Goal: Transaction & Acquisition: Book appointment/travel/reservation

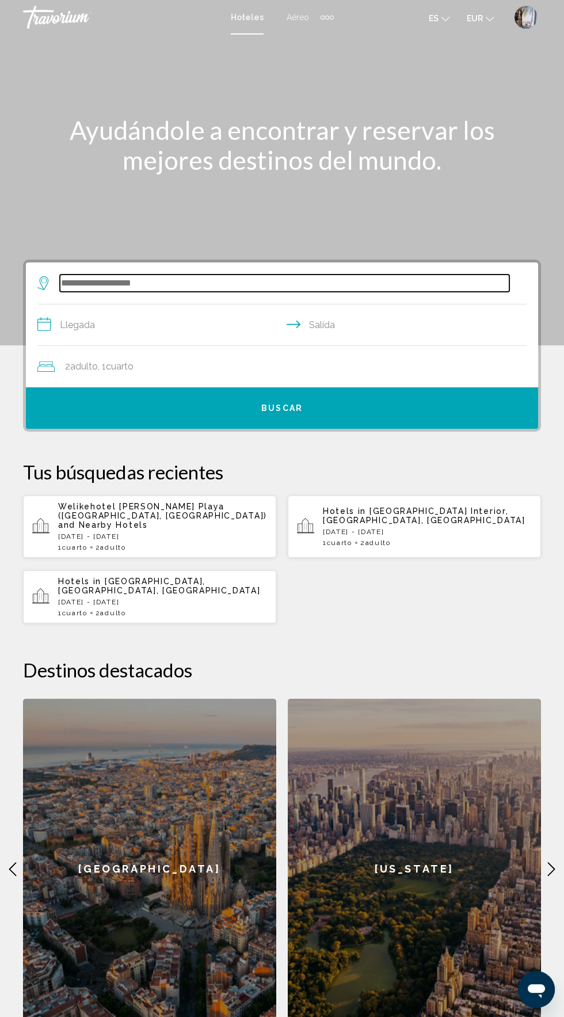
click at [144, 284] on input "Search widget" at bounding box center [285, 283] width 450 height 17
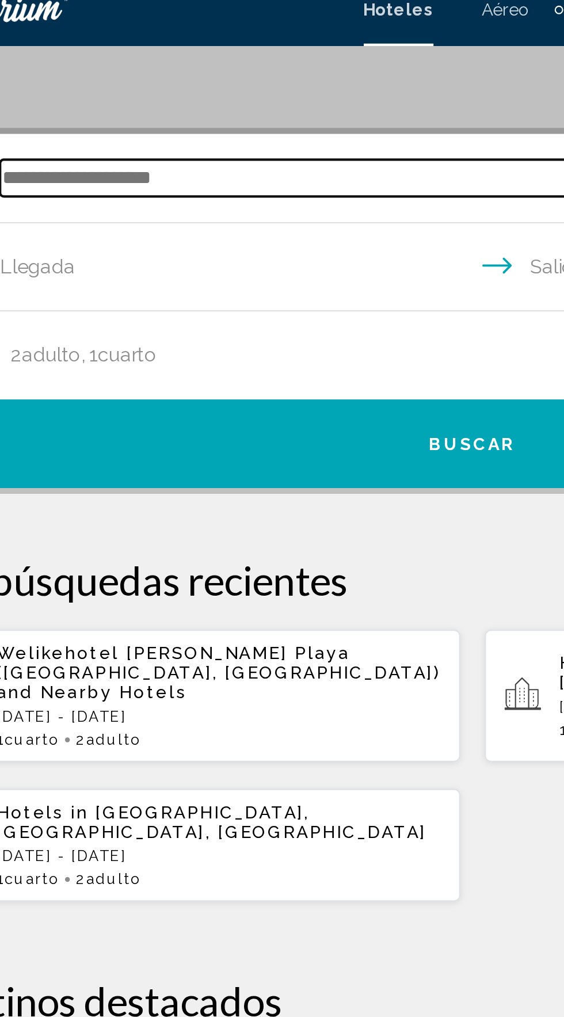
scroll to position [187, 0]
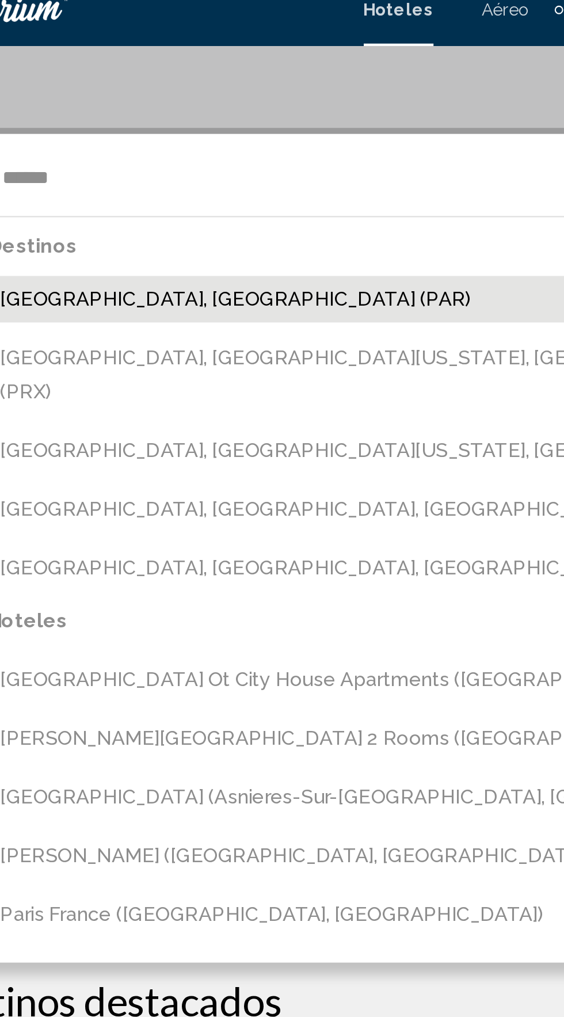
click at [165, 155] on button "Paris, France (PAR)" at bounding box center [290, 154] width 473 height 22
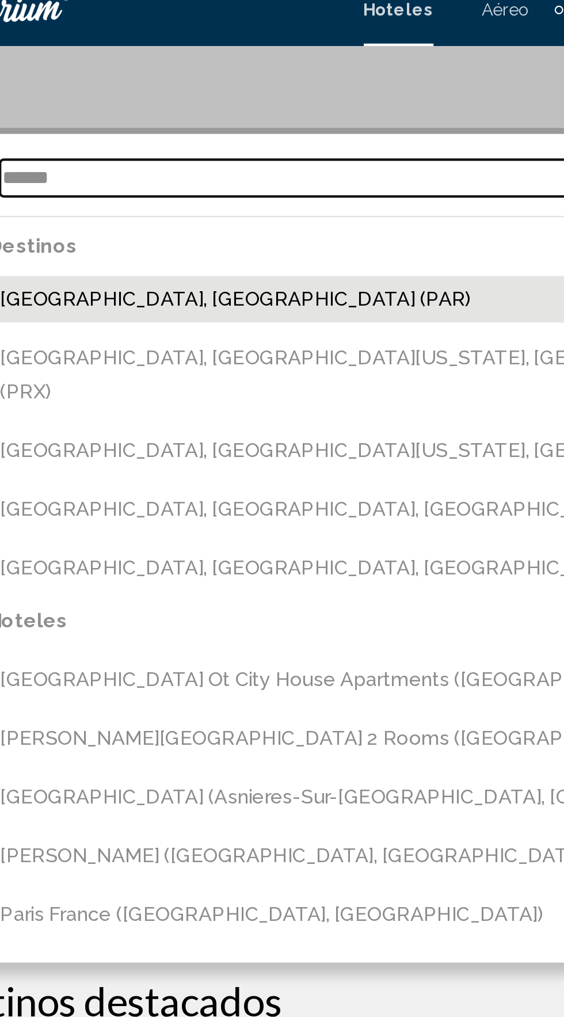
type input "**********"
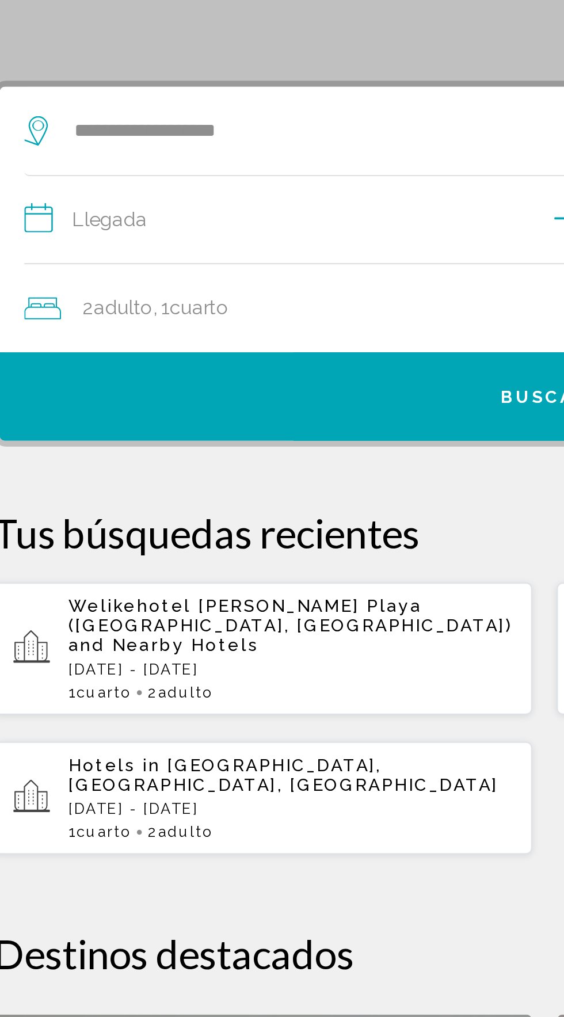
click at [150, 143] on input "**********" at bounding box center [284, 140] width 494 height 44
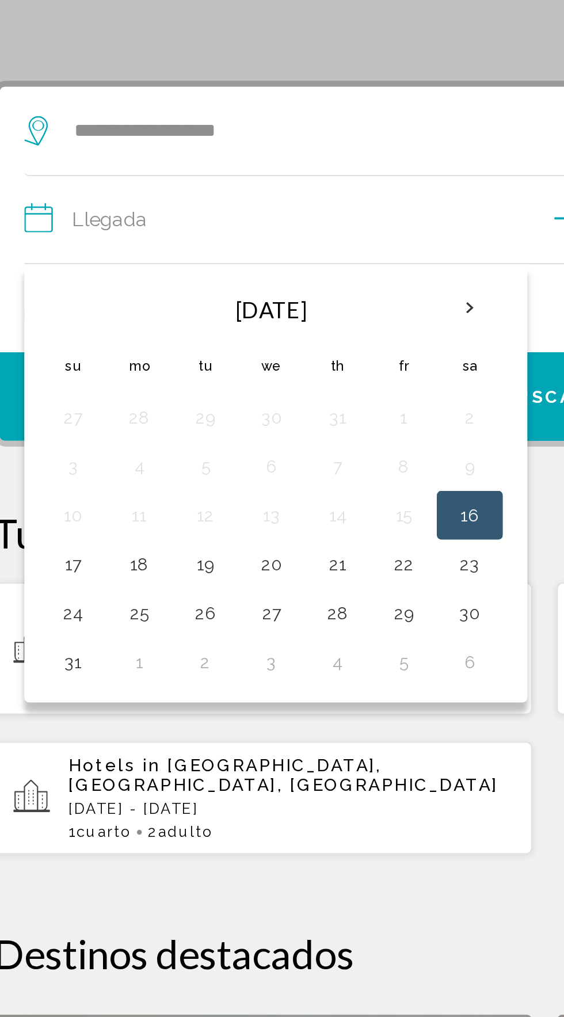
click at [246, 183] on th "Next month" at bounding box center [246, 180] width 31 height 25
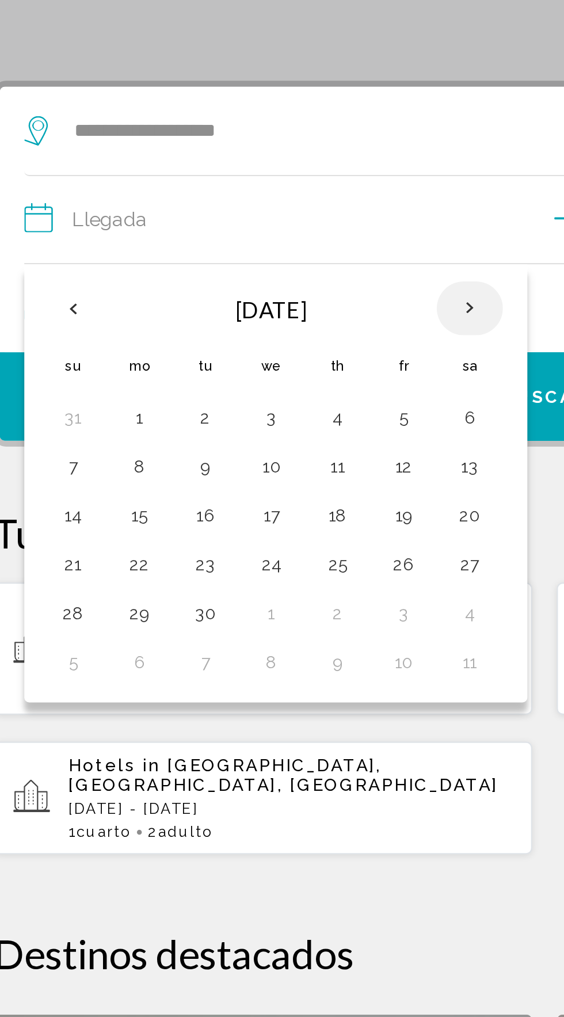
click at [253, 173] on th "Next month" at bounding box center [246, 180] width 31 height 25
click at [249, 178] on th "Next month" at bounding box center [246, 180] width 31 height 25
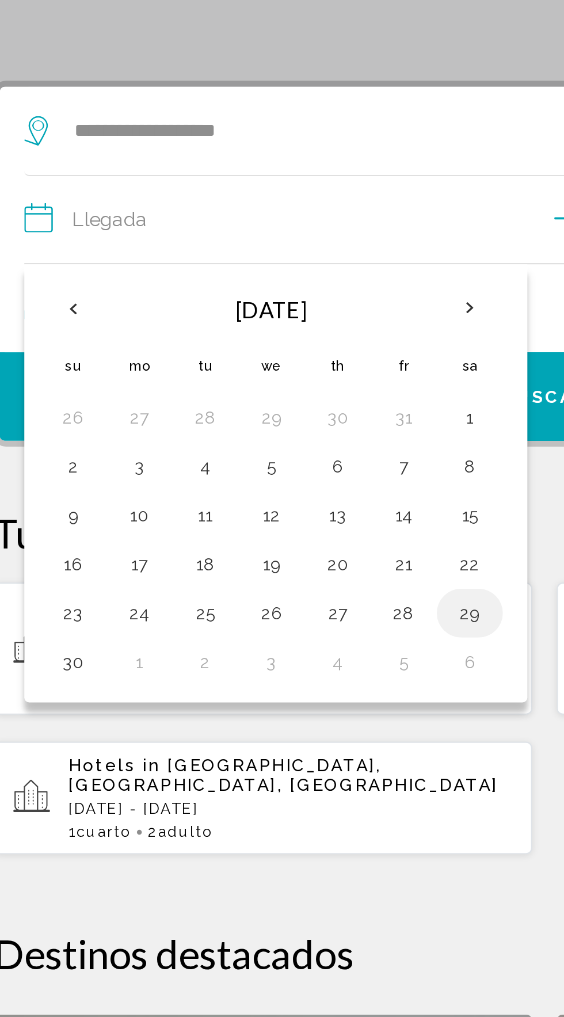
click at [231, 325] on td "29" at bounding box center [246, 323] width 31 height 23
click at [60, 347] on button "30" at bounding box center [60, 346] width 18 height 16
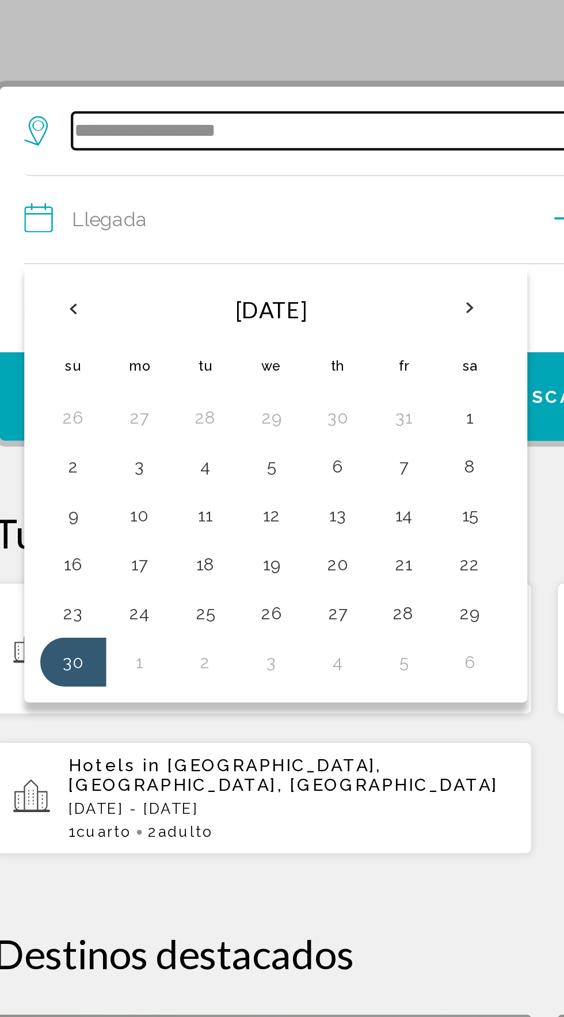
click at [226, 101] on input "**********" at bounding box center [285, 96] width 450 height 17
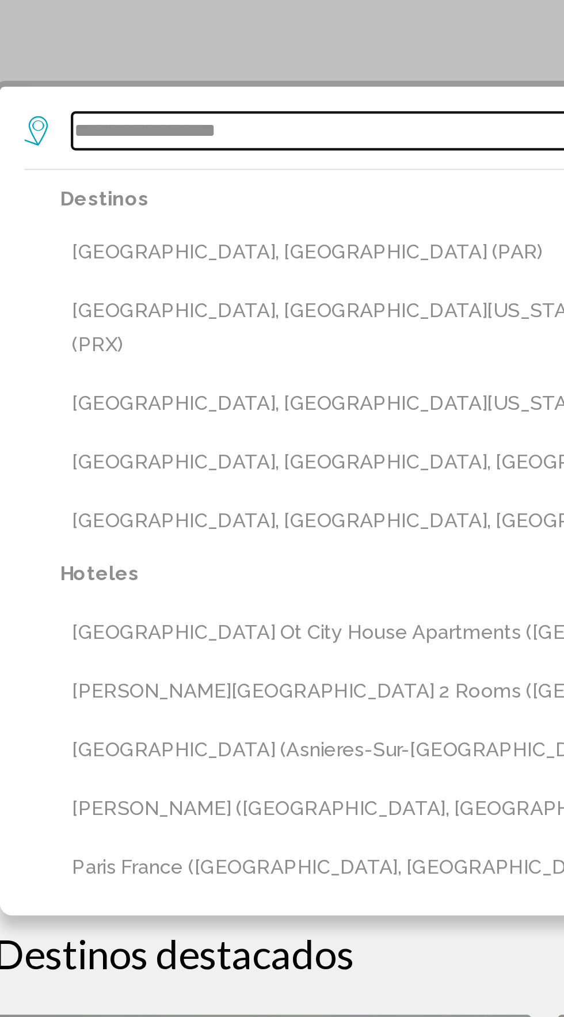
click at [229, 102] on input "**********" at bounding box center [285, 96] width 450 height 17
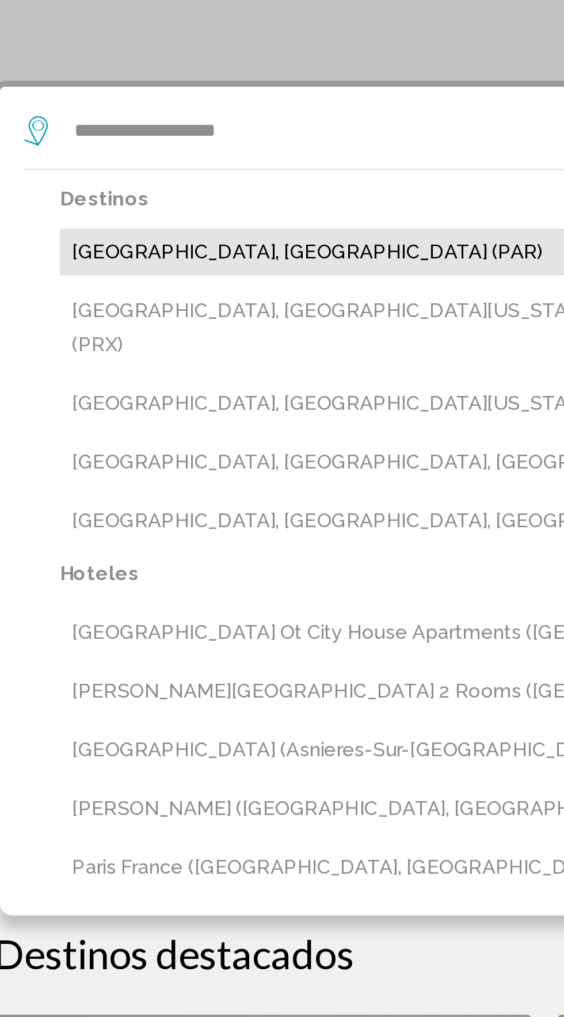
click at [157, 151] on button "Paris, France (PAR)" at bounding box center [290, 154] width 473 height 22
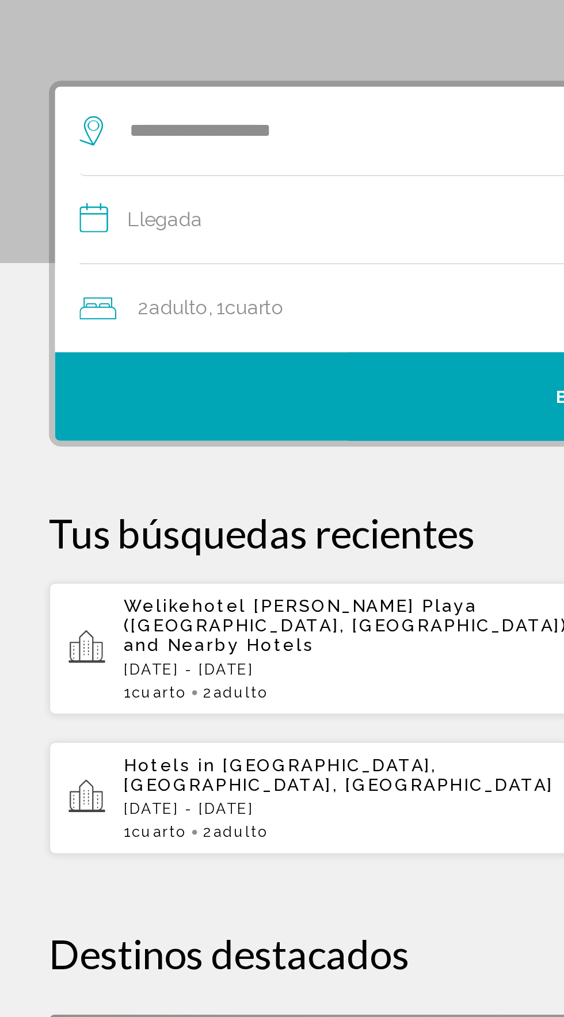
click at [167, 138] on input "**********" at bounding box center [284, 140] width 494 height 44
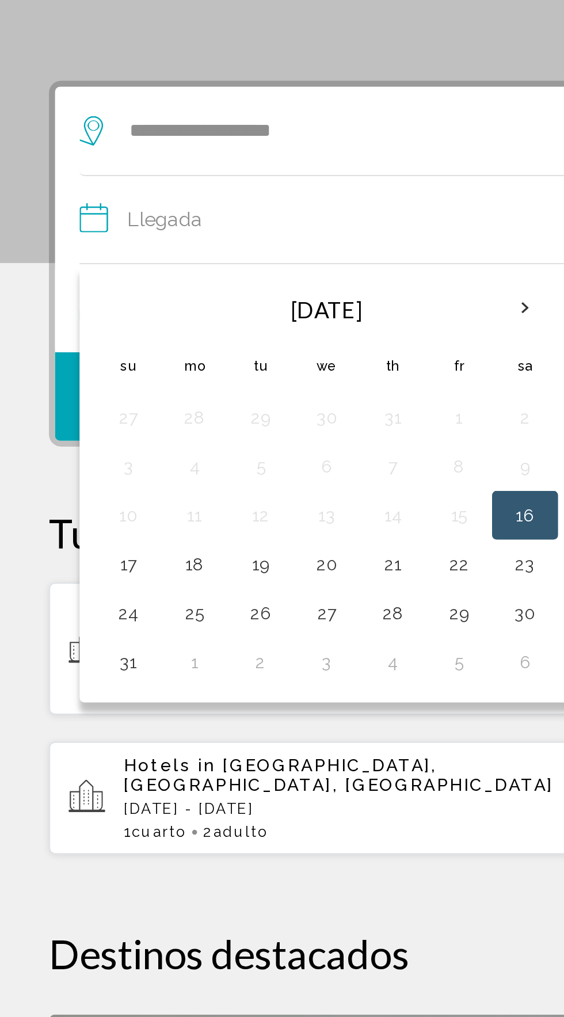
click at [244, 183] on th "Next month" at bounding box center [246, 180] width 31 height 25
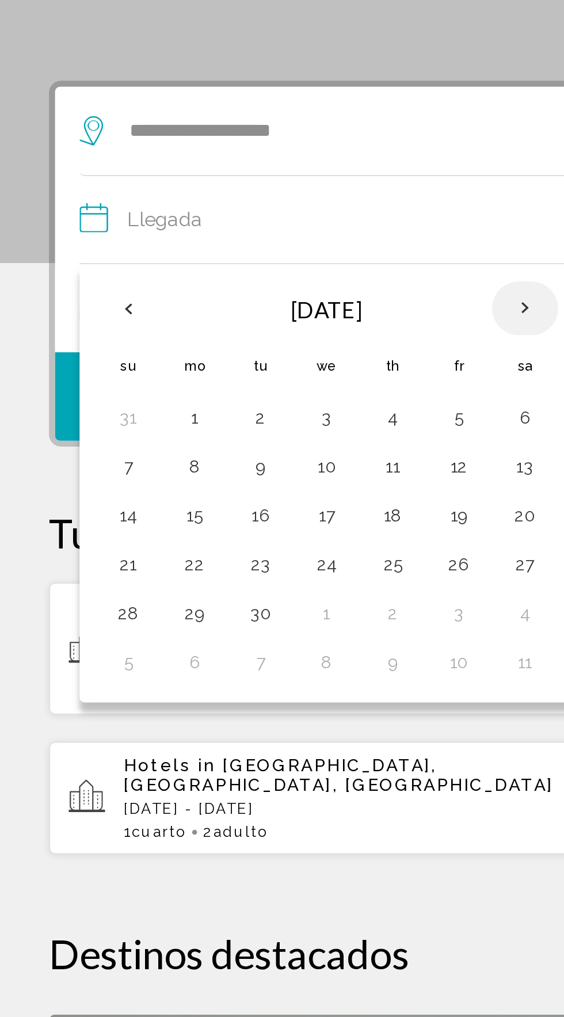
click at [243, 183] on th "Next month" at bounding box center [246, 180] width 31 height 25
click at [238, 188] on th "Next month" at bounding box center [246, 180] width 31 height 25
click at [219, 323] on button "28" at bounding box center [216, 323] width 18 height 16
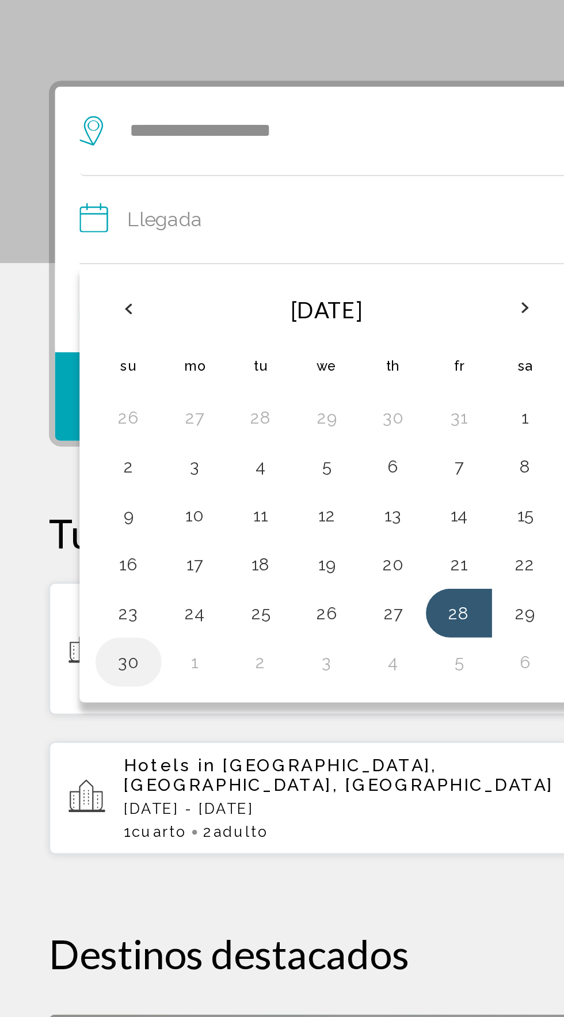
click at [64, 348] on button "30" at bounding box center [60, 346] width 18 height 16
type input "**********"
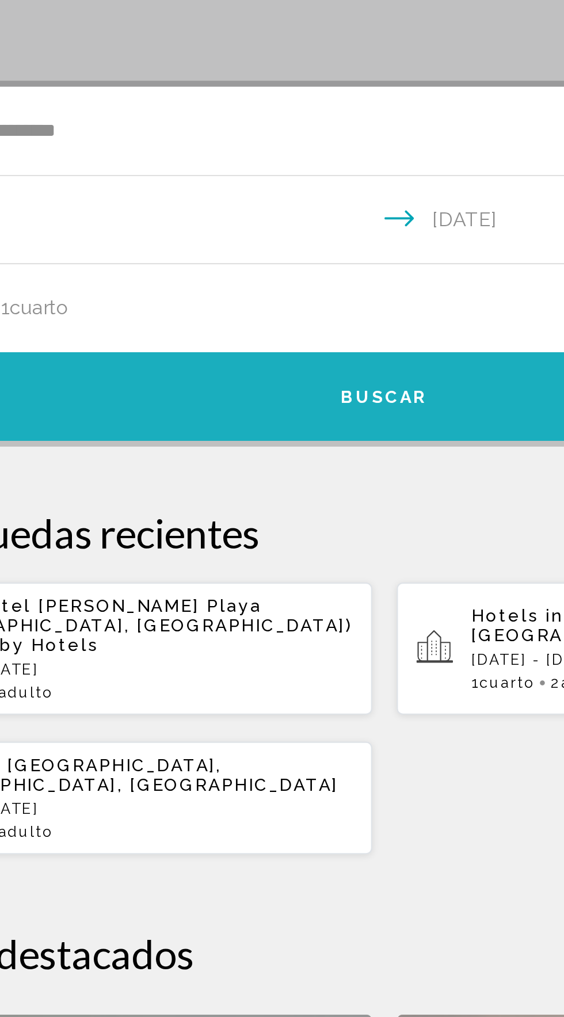
click at [299, 225] on span "Buscar" at bounding box center [281, 222] width 41 height 9
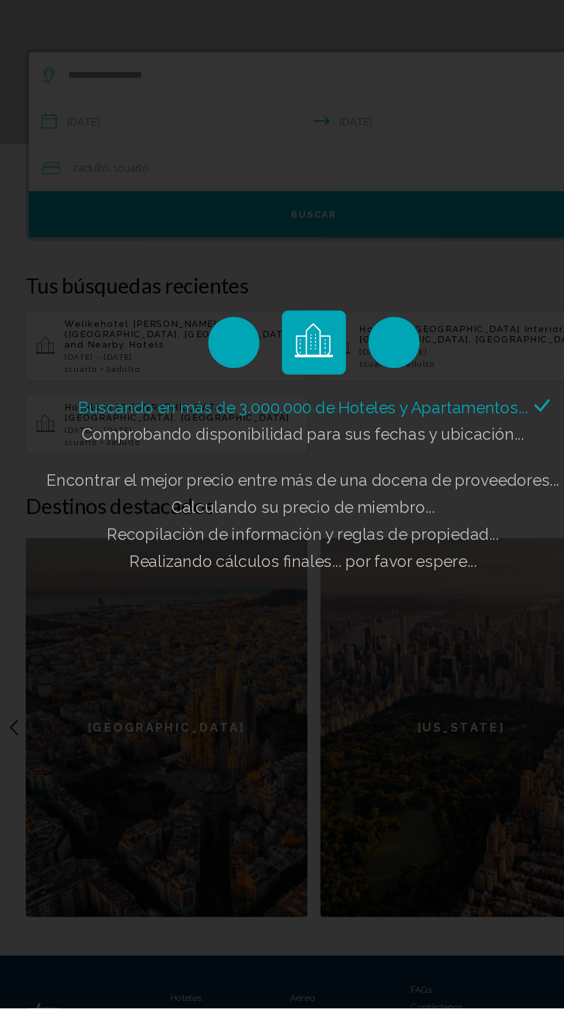
scroll to position [104, 0]
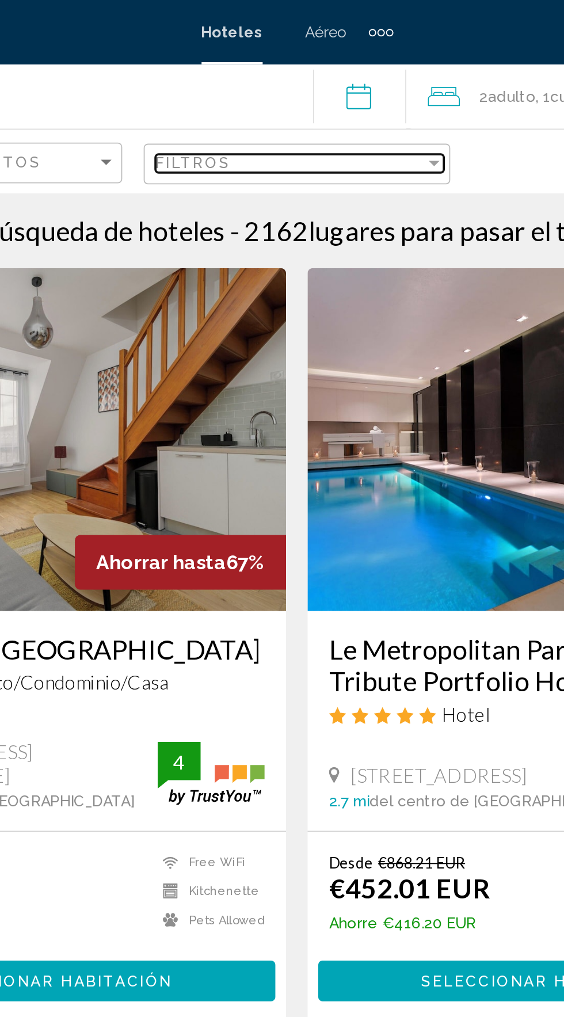
click at [311, 88] on div "Filtros" at bounding box center [278, 87] width 145 height 9
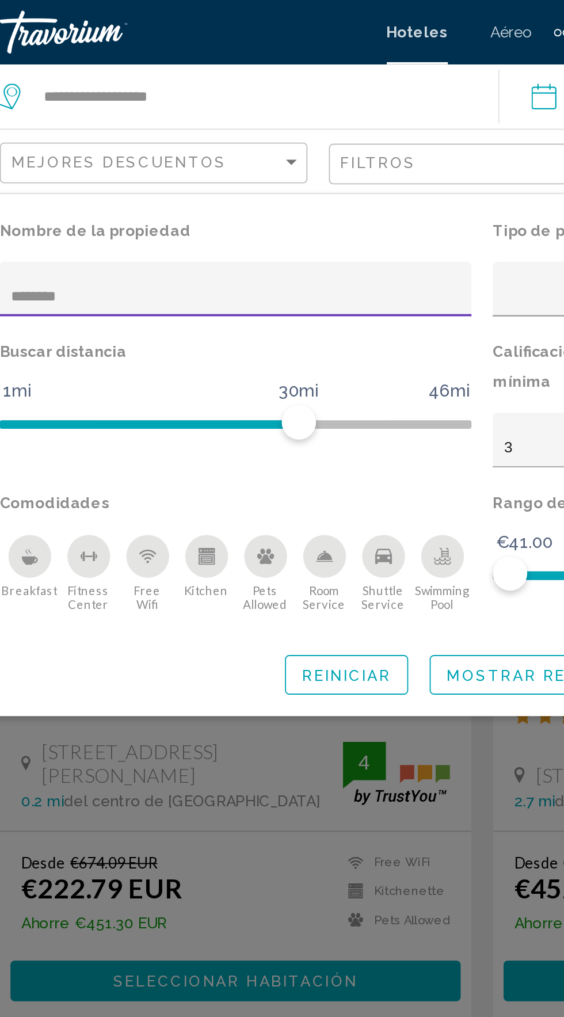
type input "********"
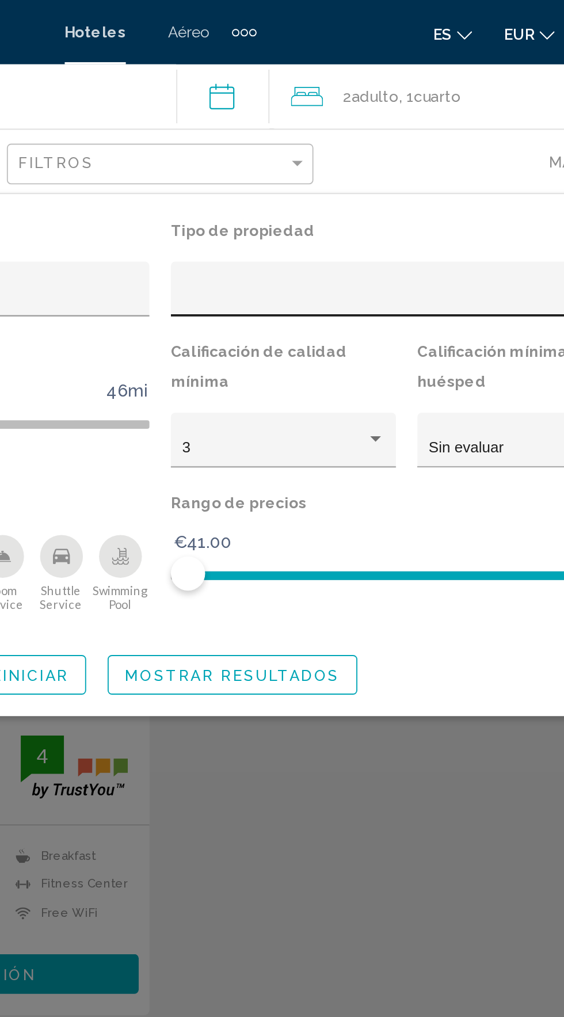
click at [428, 147] on div "Hotel Filters" at bounding box center [414, 159] width 241 height 24
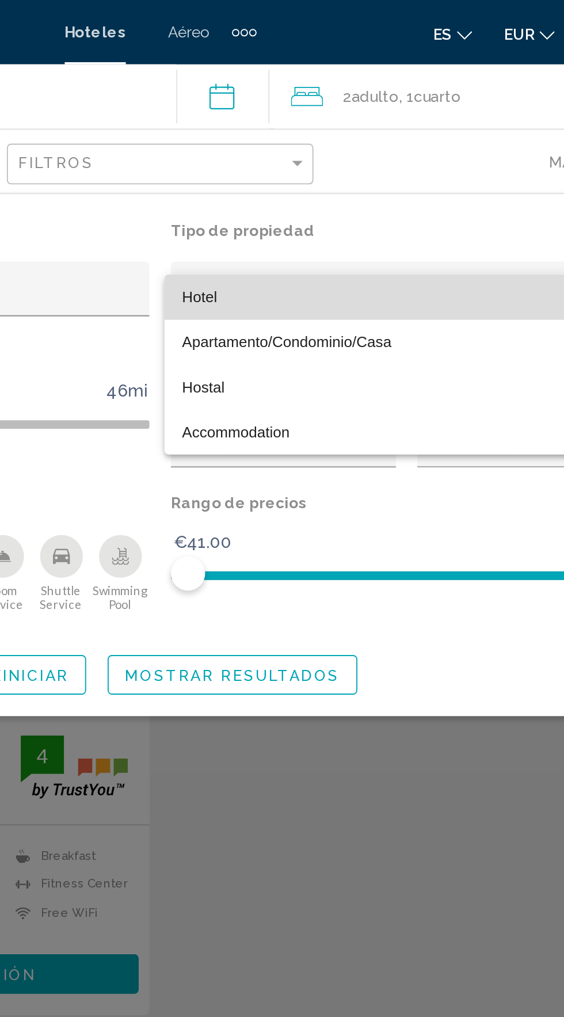
click at [360, 160] on span "Hotel" at bounding box center [414, 159] width 241 height 24
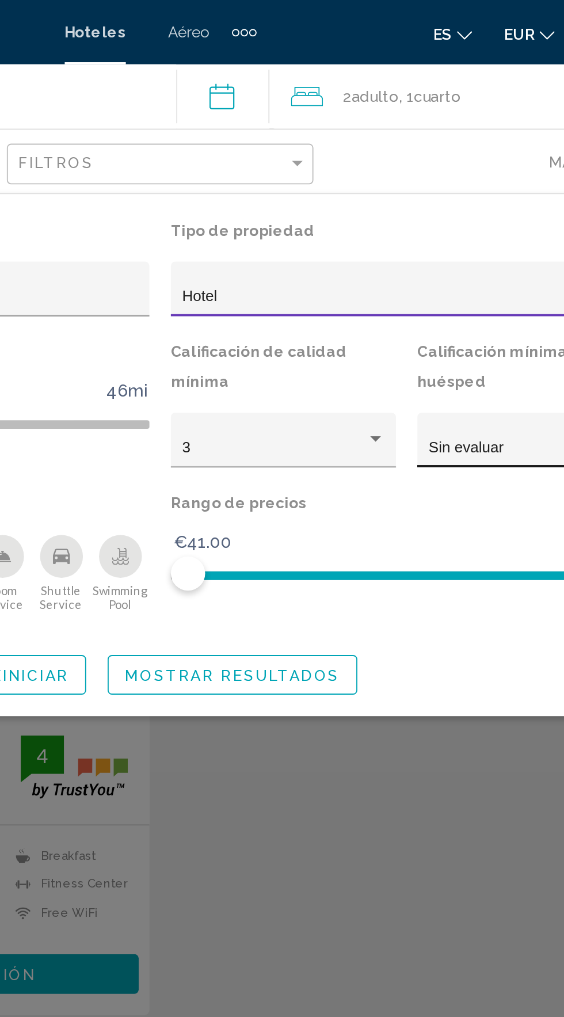
click at [468, 241] on div "Sin evaluar" at bounding box center [476, 240] width 98 height 9
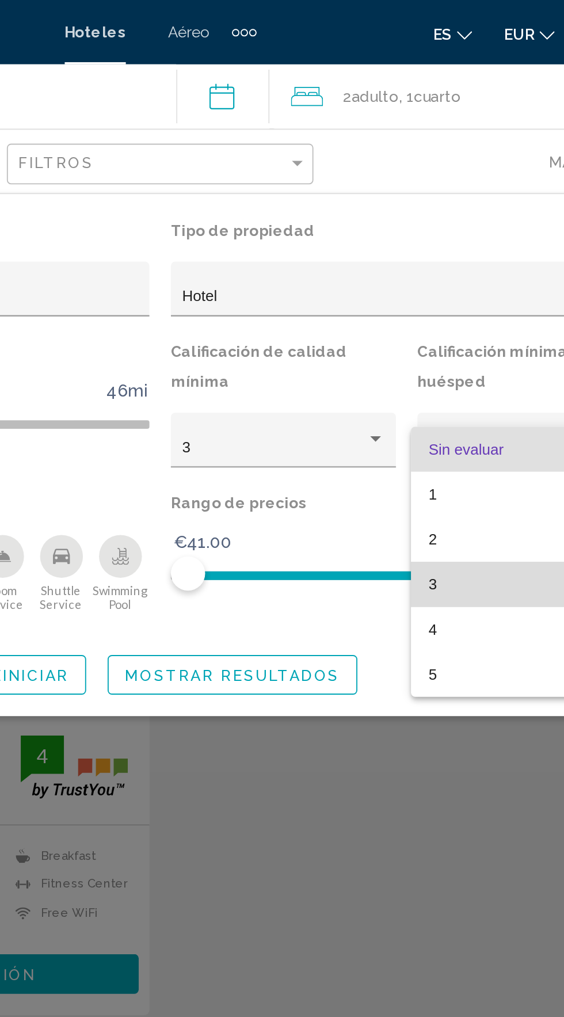
click at [453, 314] on span "3" at bounding box center [480, 314] width 109 height 24
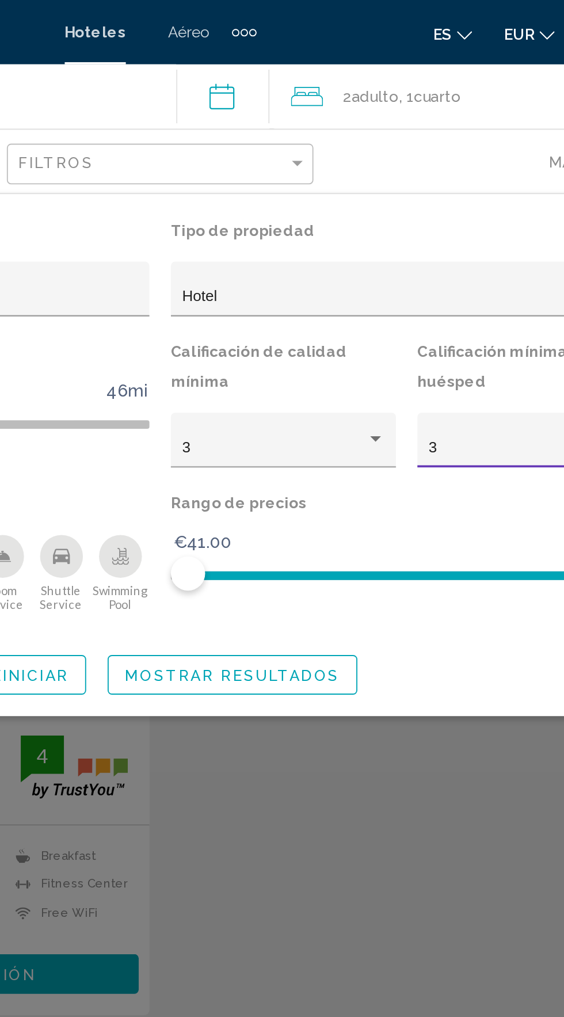
click at [341, 371] on button "Mostrar resultados" at bounding box center [321, 362] width 134 height 21
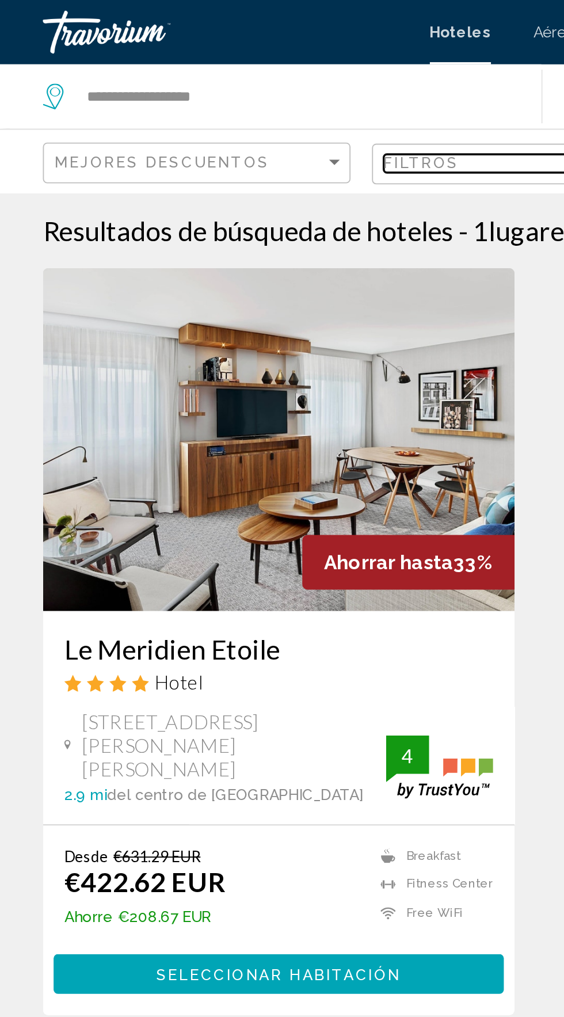
click at [259, 83] on div "Filtros" at bounding box center [278, 87] width 145 height 9
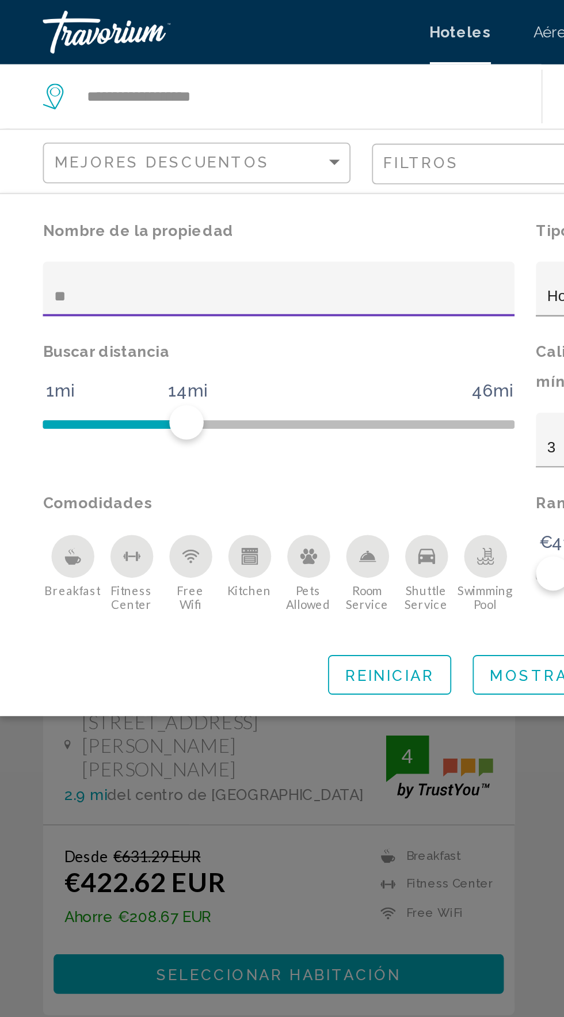
type input "*"
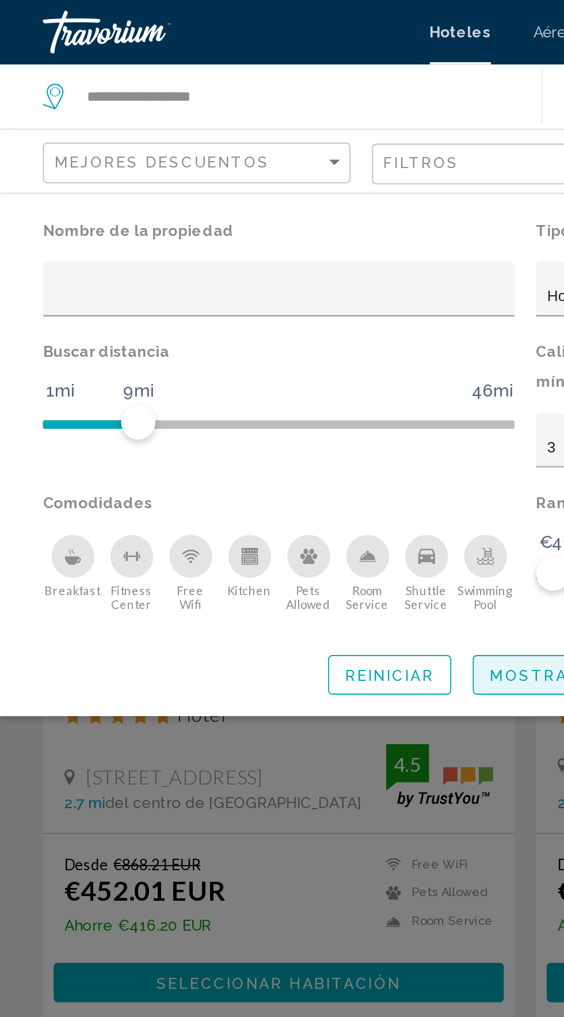
click at [284, 366] on span "Mostrar resultados" at bounding box center [321, 362] width 116 height 9
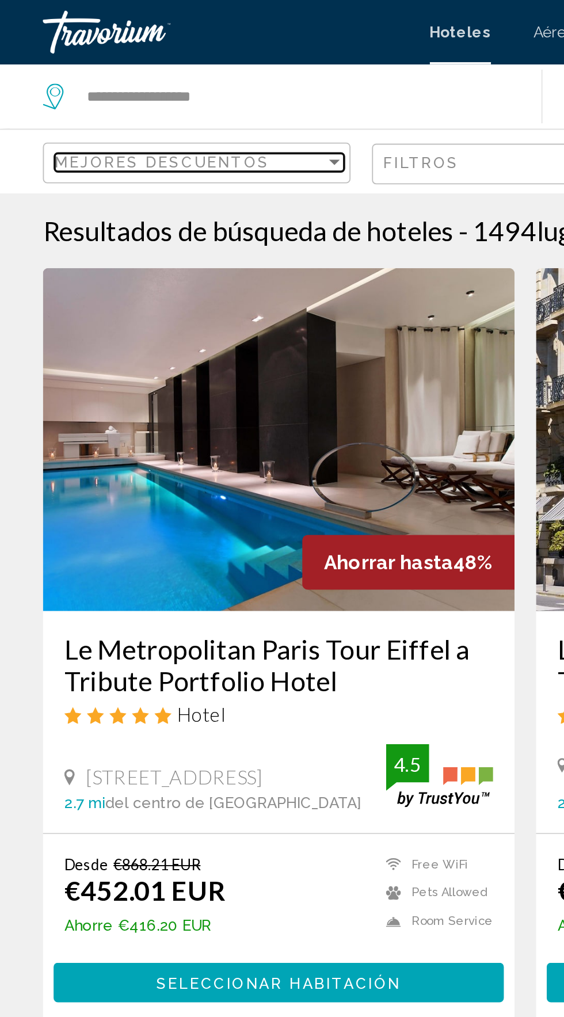
click at [155, 87] on div "Mejores descuentos" at bounding box center [101, 86] width 145 height 9
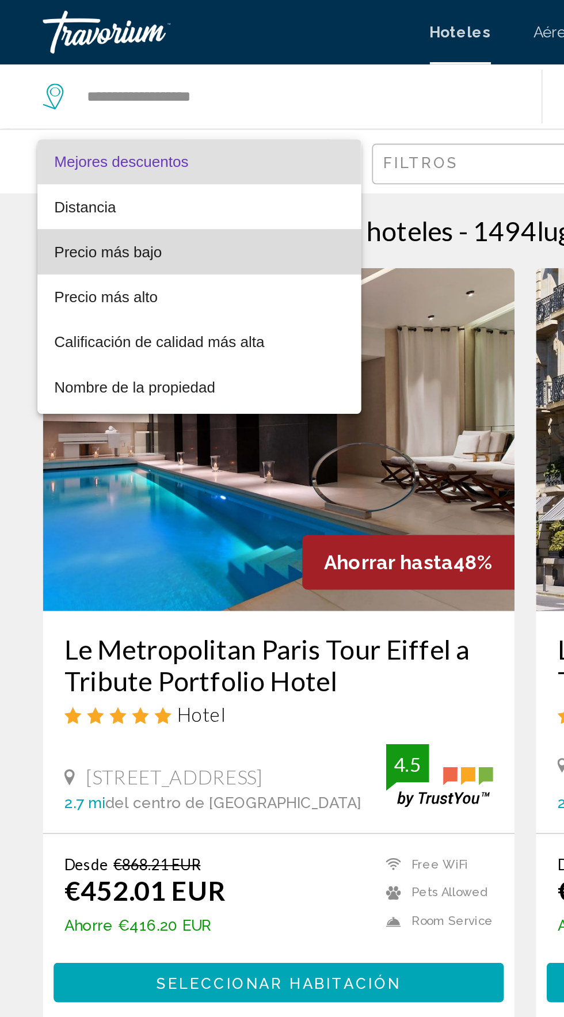
click at [125, 139] on span "Precio más bajo" at bounding box center [106, 135] width 155 height 24
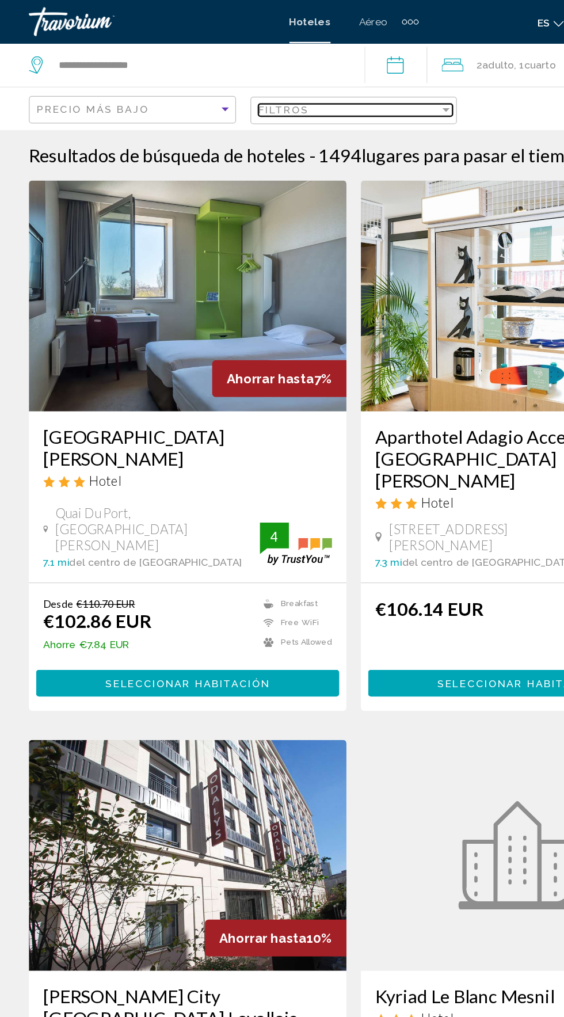
click at [296, 86] on div "Filtros" at bounding box center [278, 87] width 145 height 9
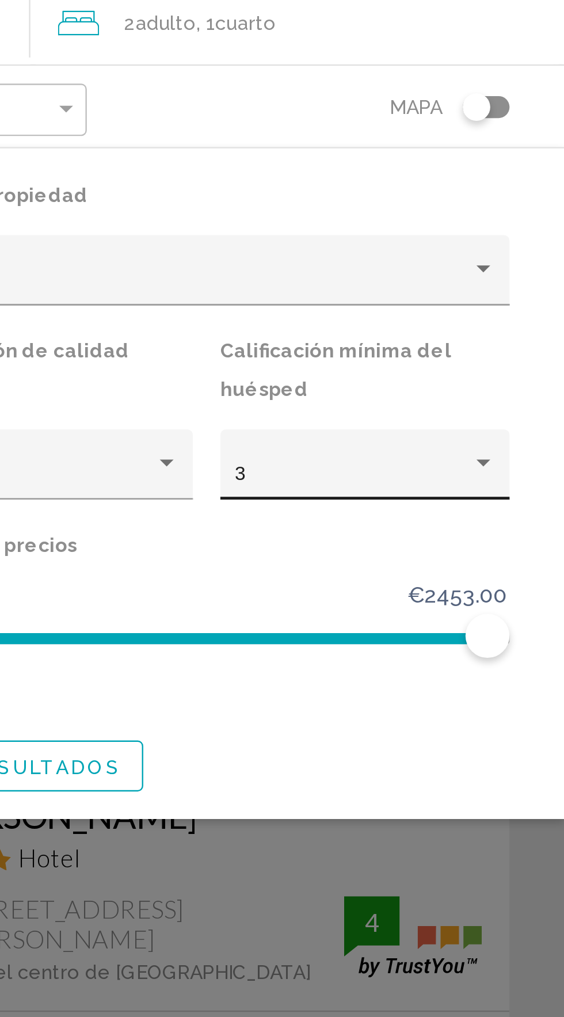
click at [500, 237] on div "3" at bounding box center [476, 240] width 98 height 9
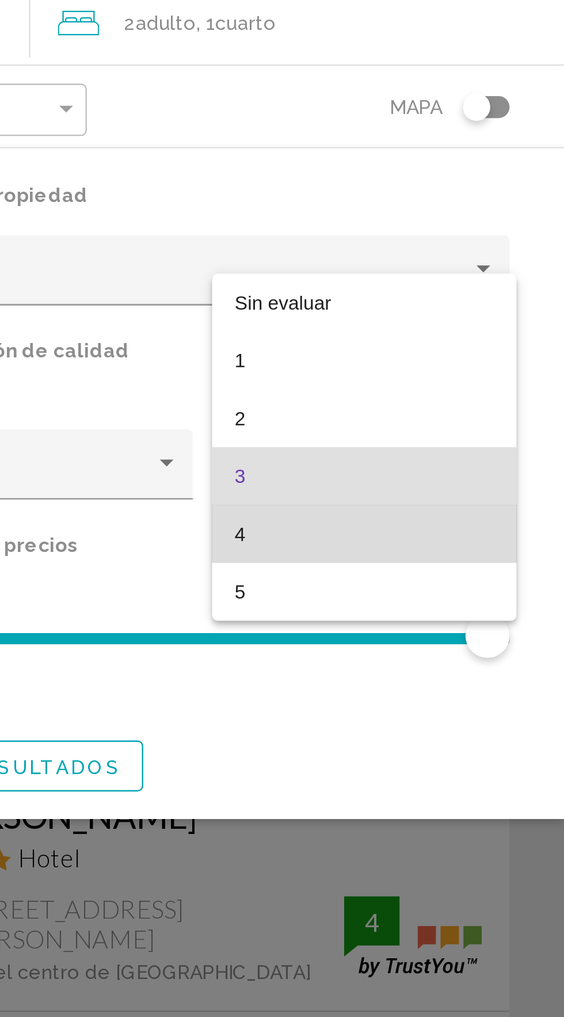
click at [478, 268] on span "4" at bounding box center [480, 265] width 109 height 24
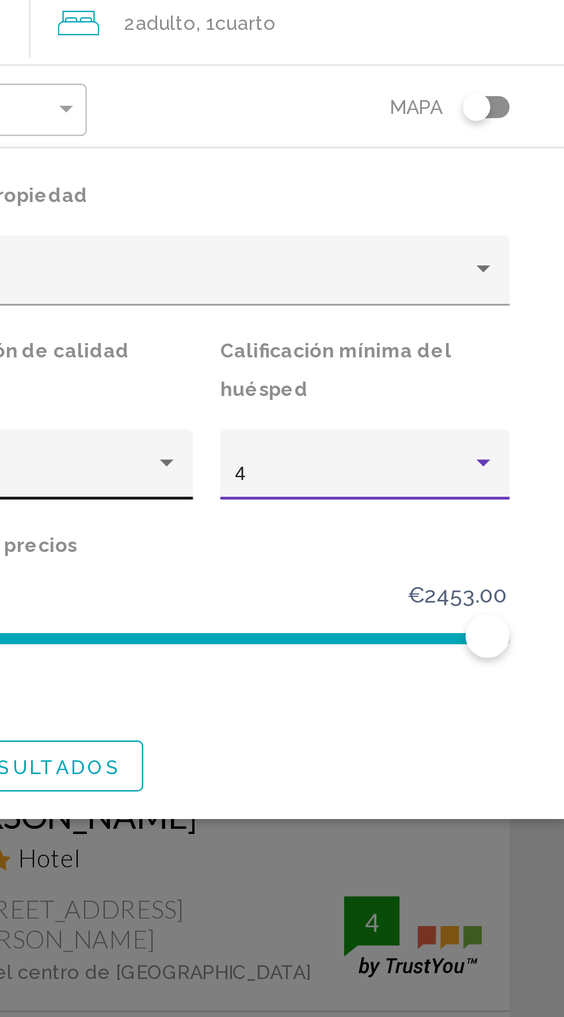
click at [384, 236] on div "3" at bounding box center [343, 240] width 98 height 9
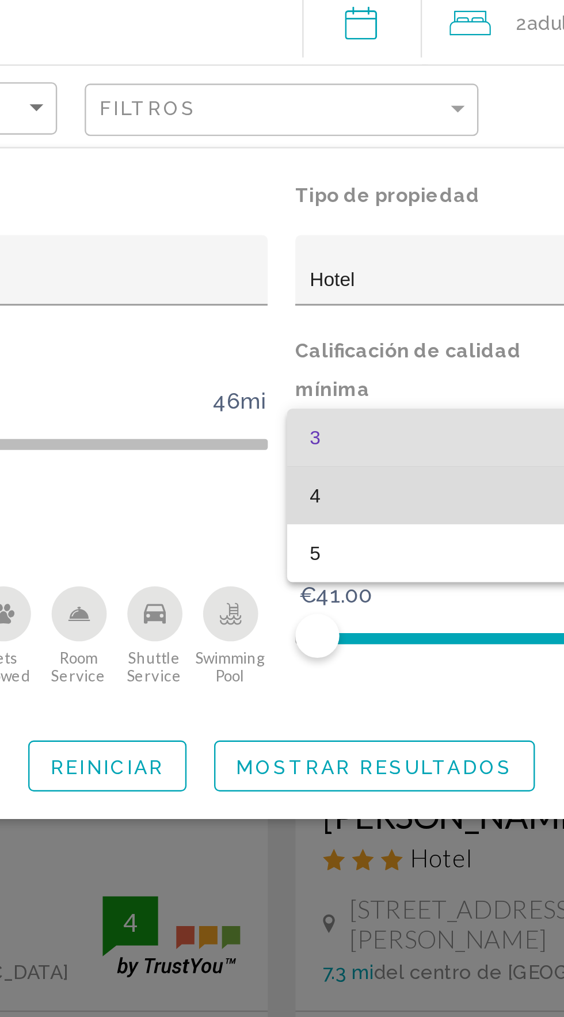
click at [319, 253] on span "4" at bounding box center [348, 249] width 109 height 24
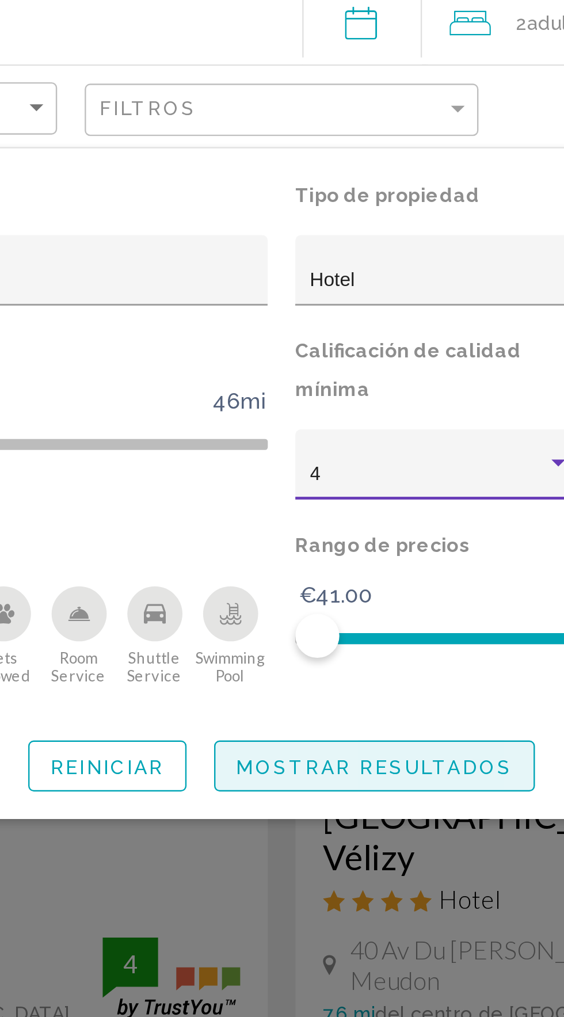
click at [335, 366] on span "Mostrar resultados" at bounding box center [321, 362] width 116 height 9
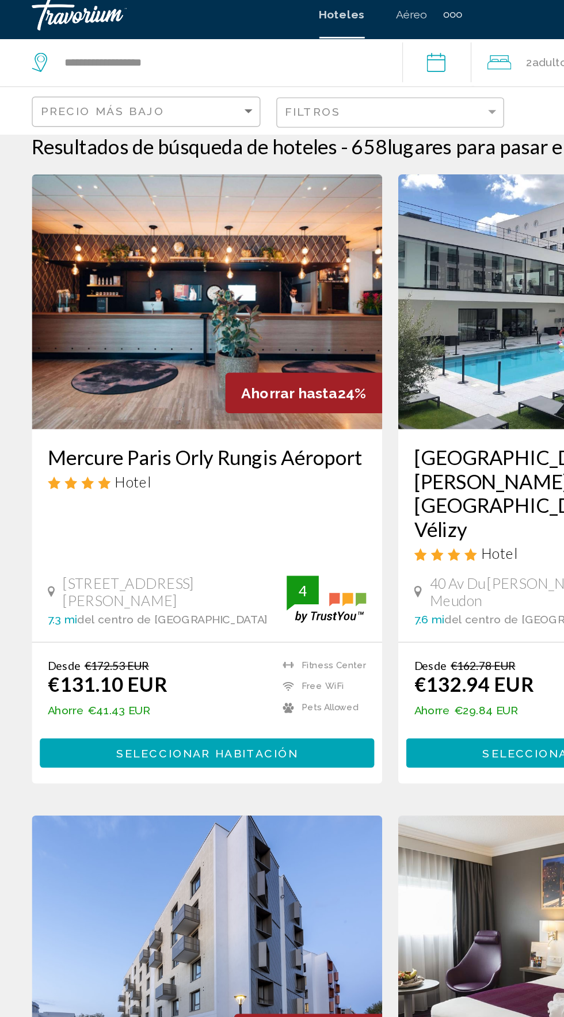
scroll to position [12, 0]
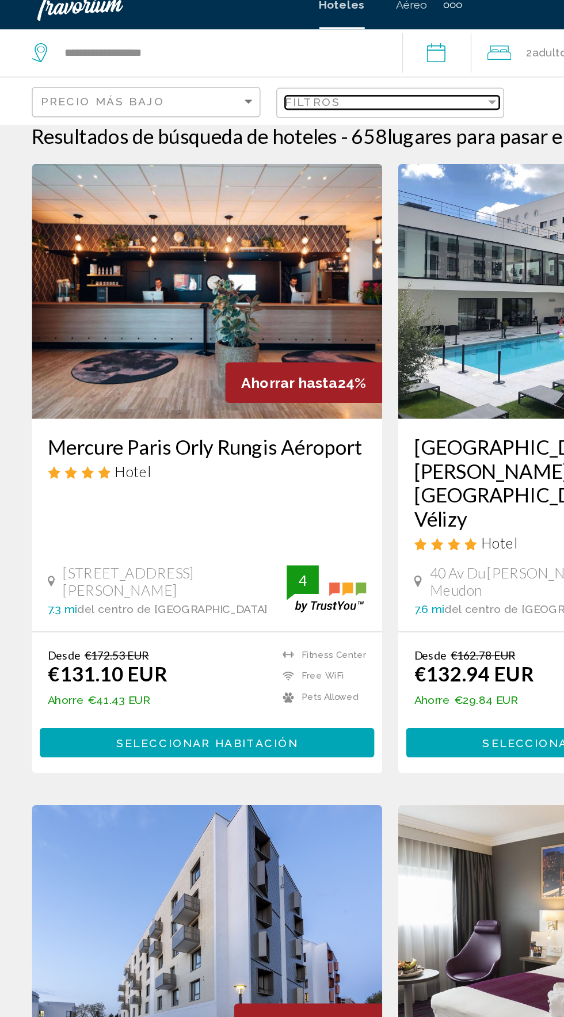
click at [318, 88] on div "Filtros" at bounding box center [278, 87] width 145 height 9
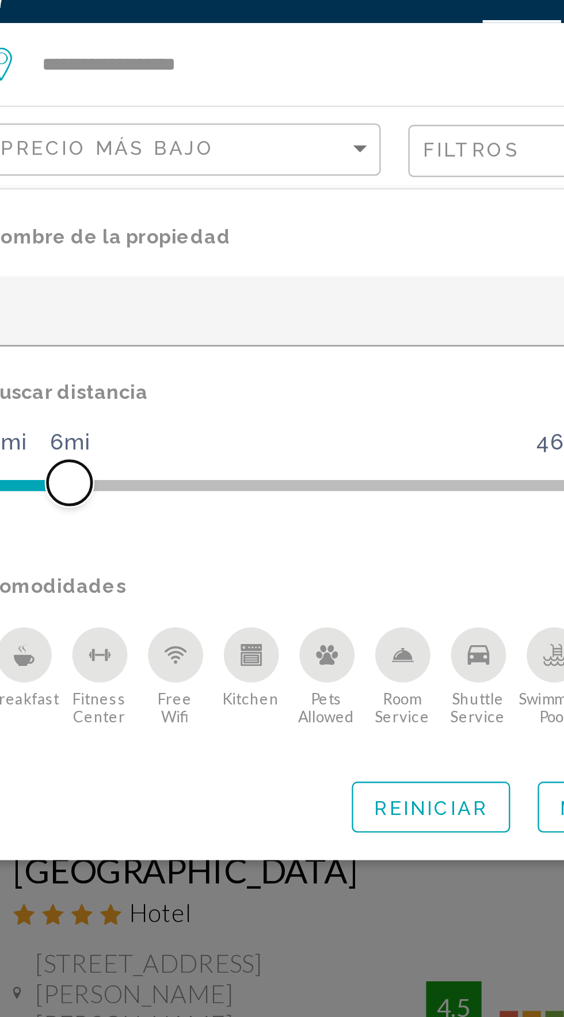
click at [57, 227] on span "Hotel Filters" at bounding box center [58, 227] width 18 height 18
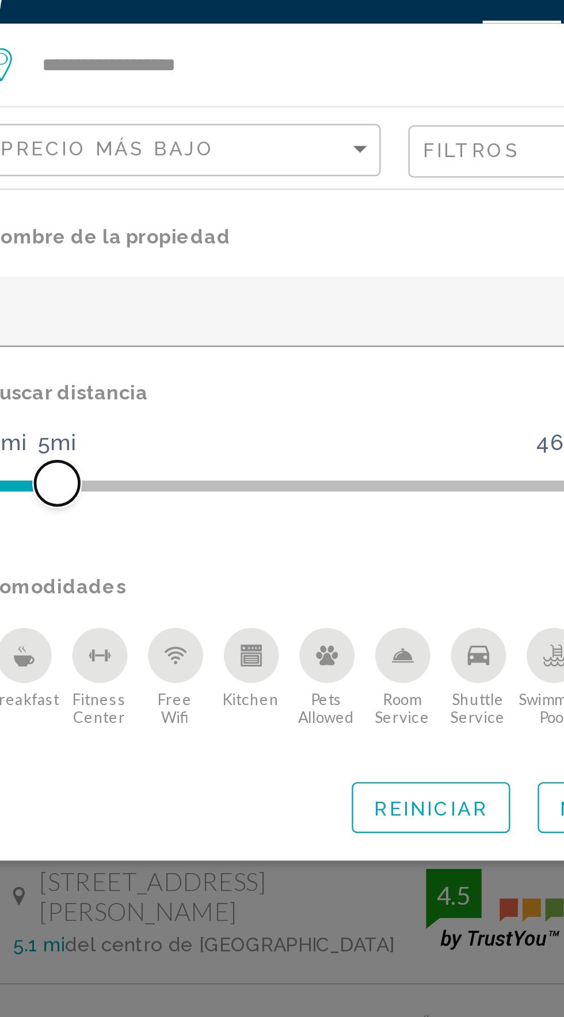
scroll to position [12, 0]
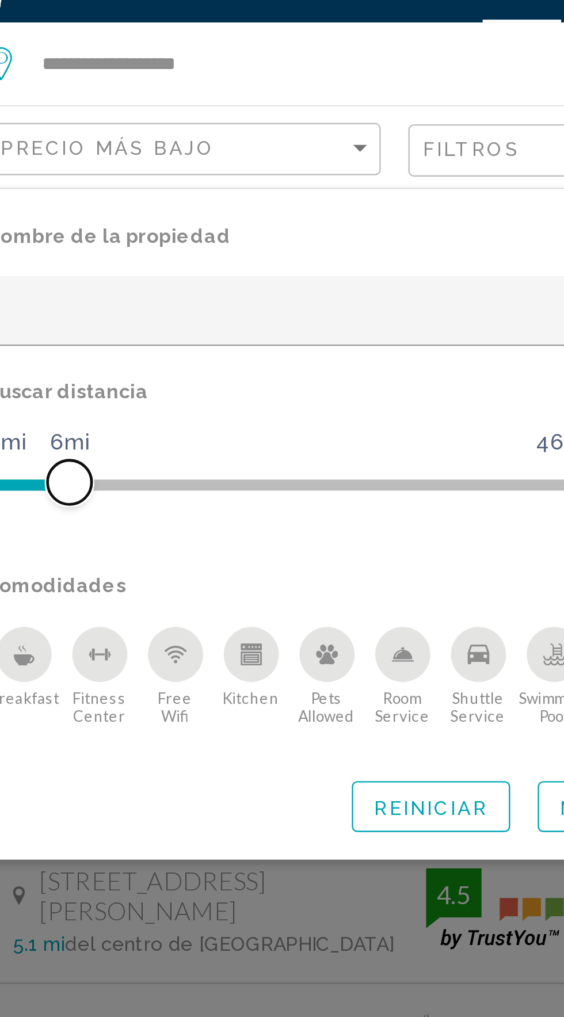
scroll to position [12, 0]
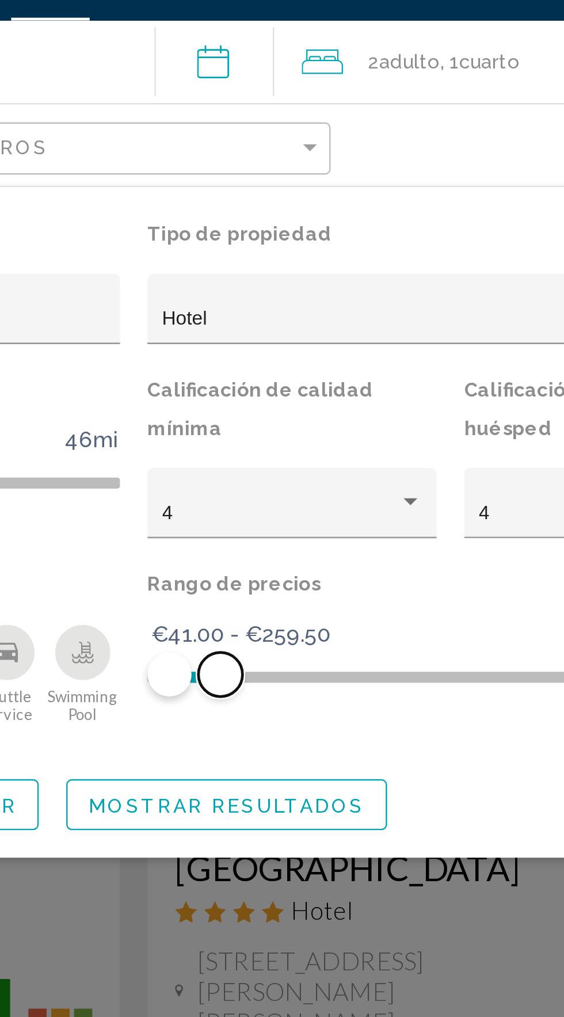
click at [321, 315] on span "Hotel Filters" at bounding box center [318, 308] width 18 height 18
click at [347, 379] on div "Nombre de la propiedad Tipo de propiedad Hotel Buscar distancia 1mi 46mi 5mi Ca…" at bounding box center [282, 244] width 564 height 281
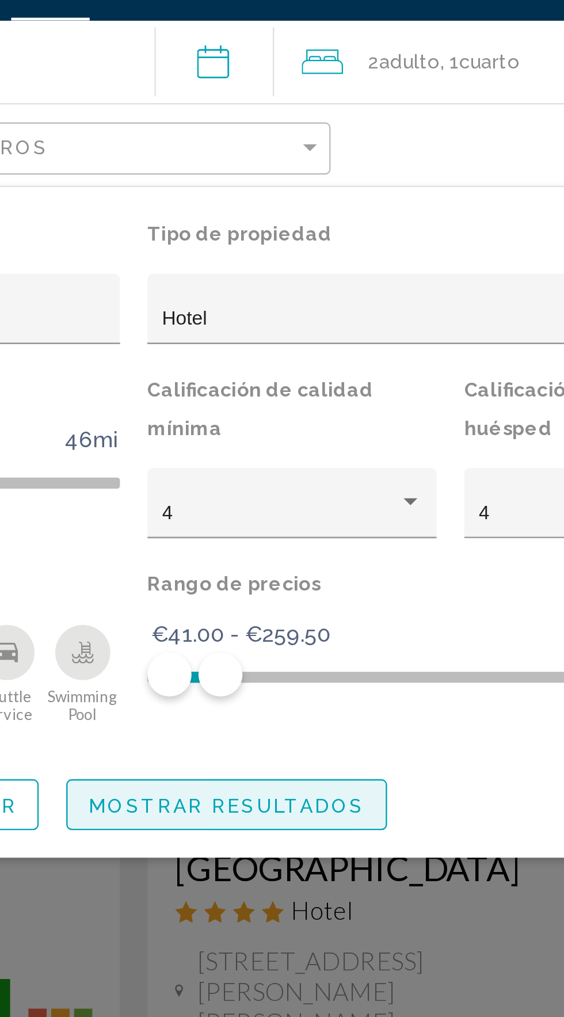
click at [340, 368] on button "Mostrar resultados" at bounding box center [321, 362] width 134 height 21
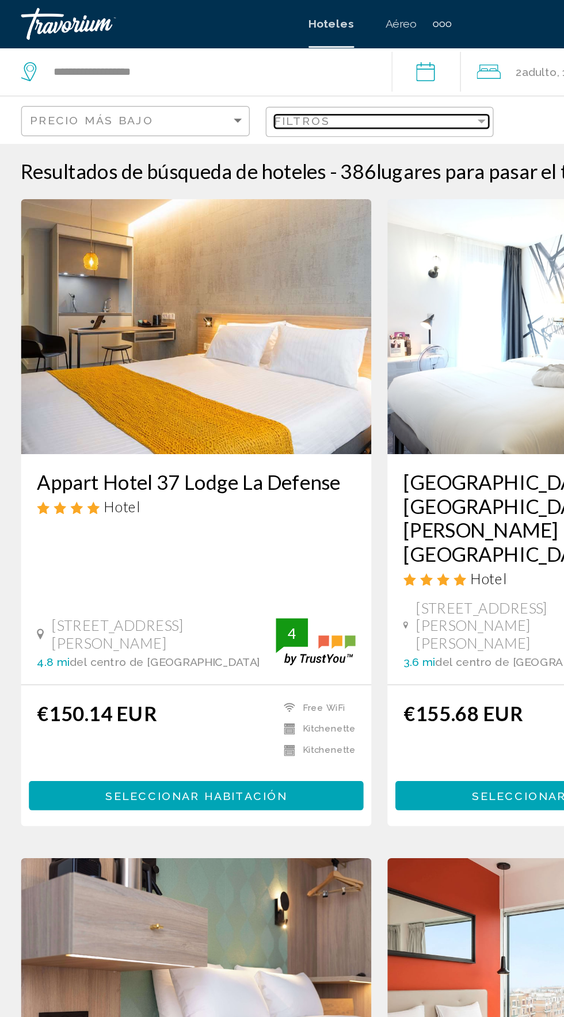
click at [321, 89] on div "Filtros" at bounding box center [278, 87] width 145 height 9
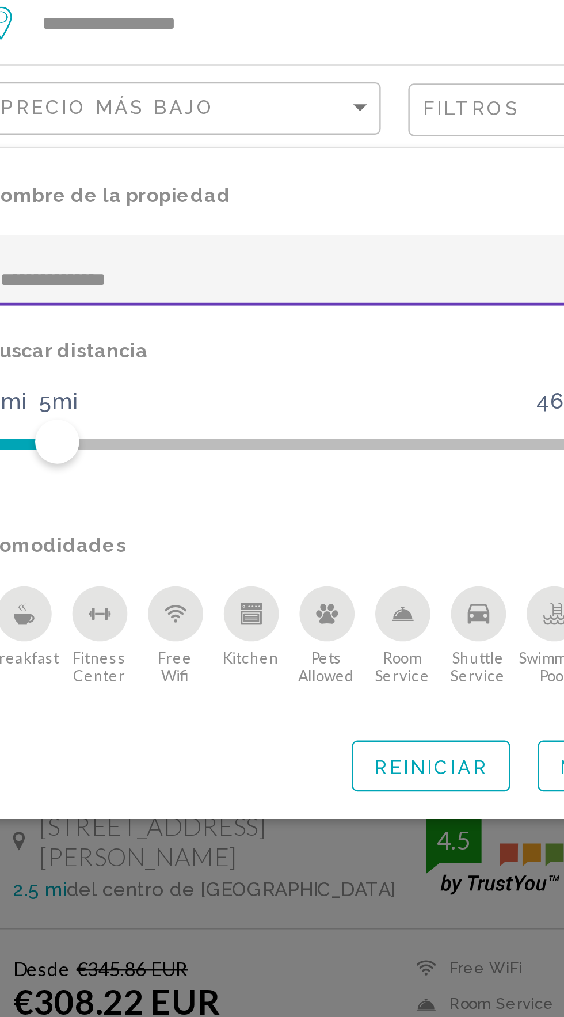
type input "**********"
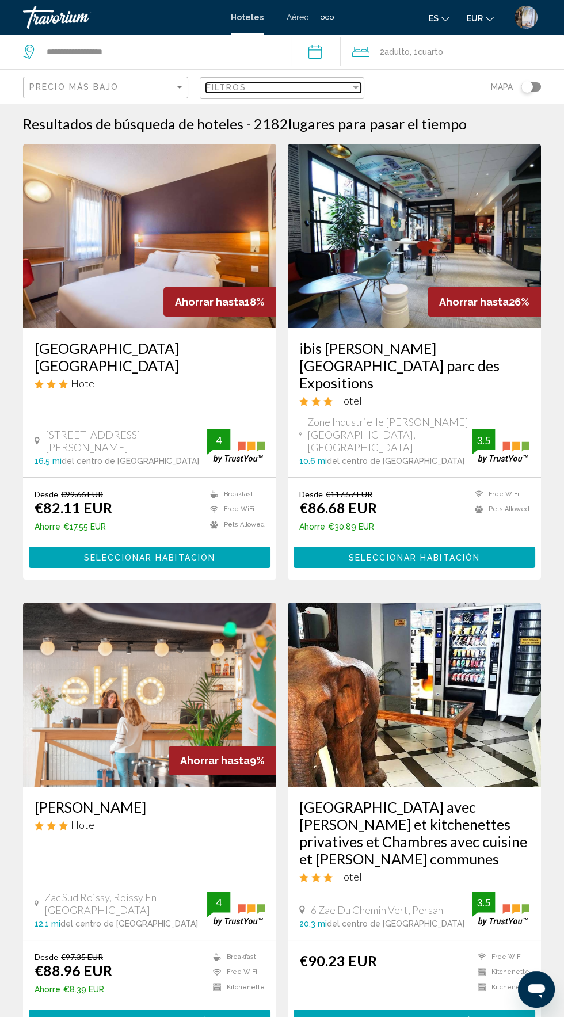
click at [301, 87] on div "Filtros" at bounding box center [278, 87] width 145 height 9
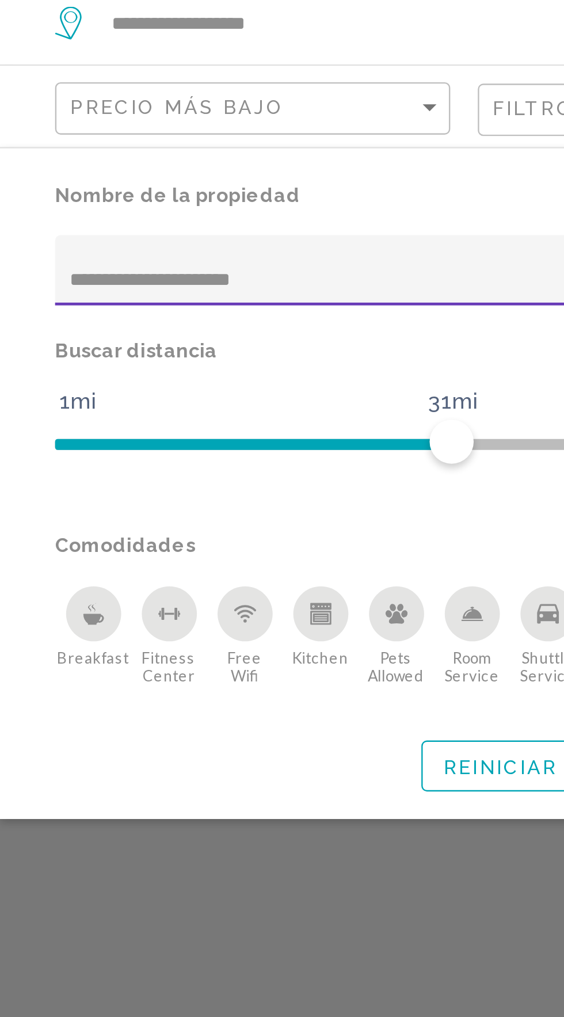
type input "**********"
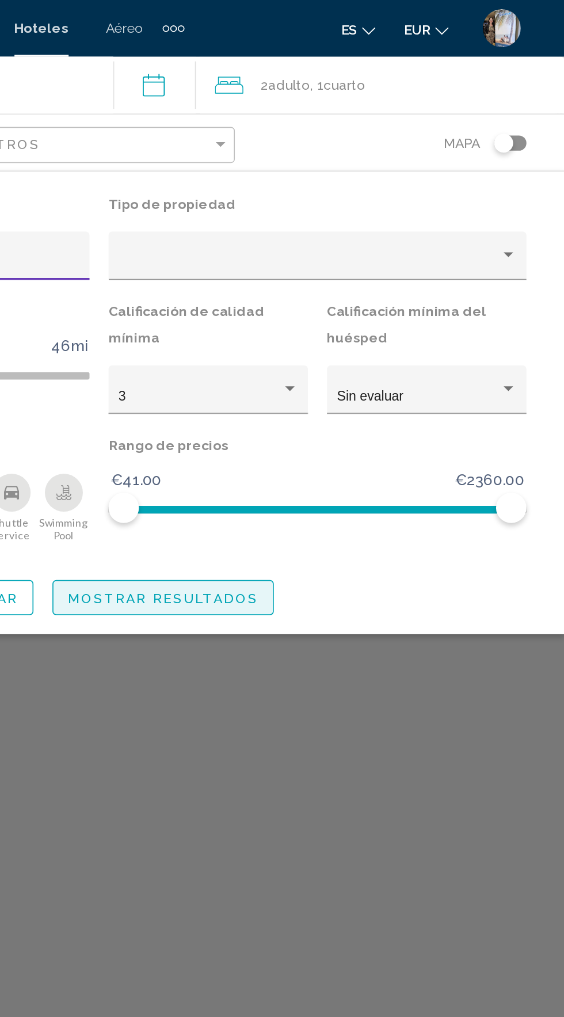
click at [354, 367] on button "Mostrar resultados" at bounding box center [321, 362] width 134 height 21
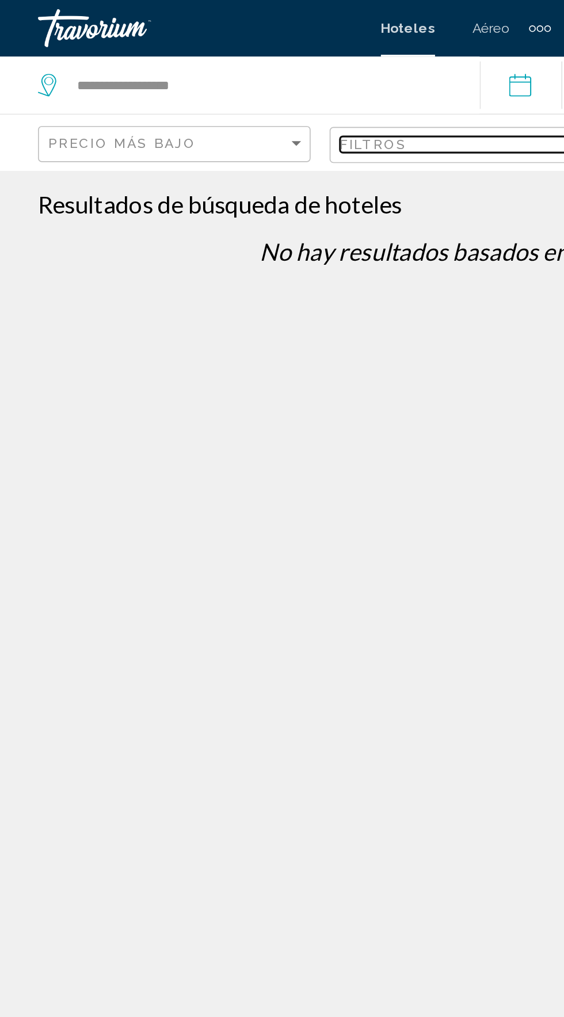
click at [285, 87] on div "Filtros" at bounding box center [278, 87] width 145 height 9
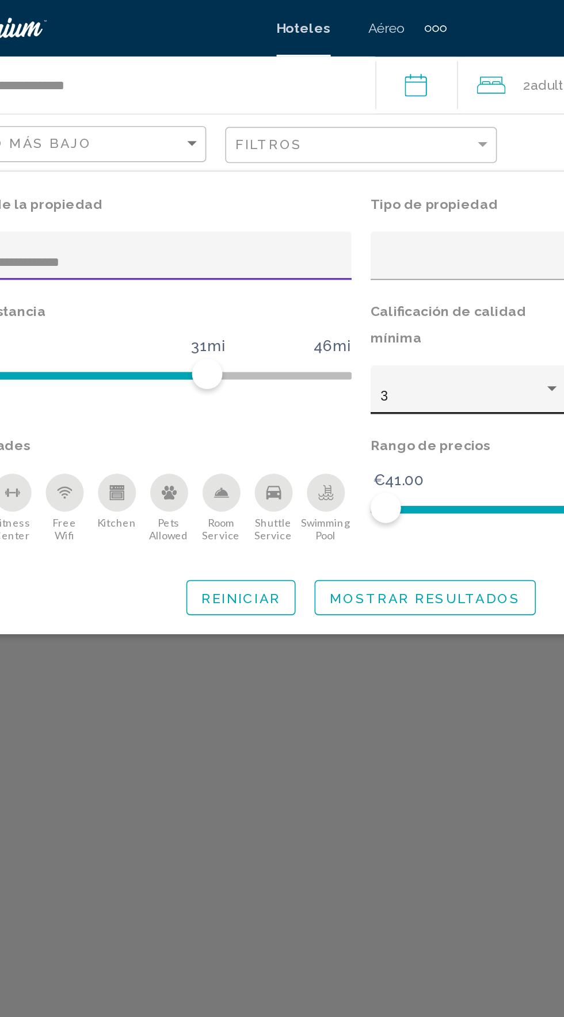
click at [352, 236] on div "3" at bounding box center [343, 240] width 98 height 9
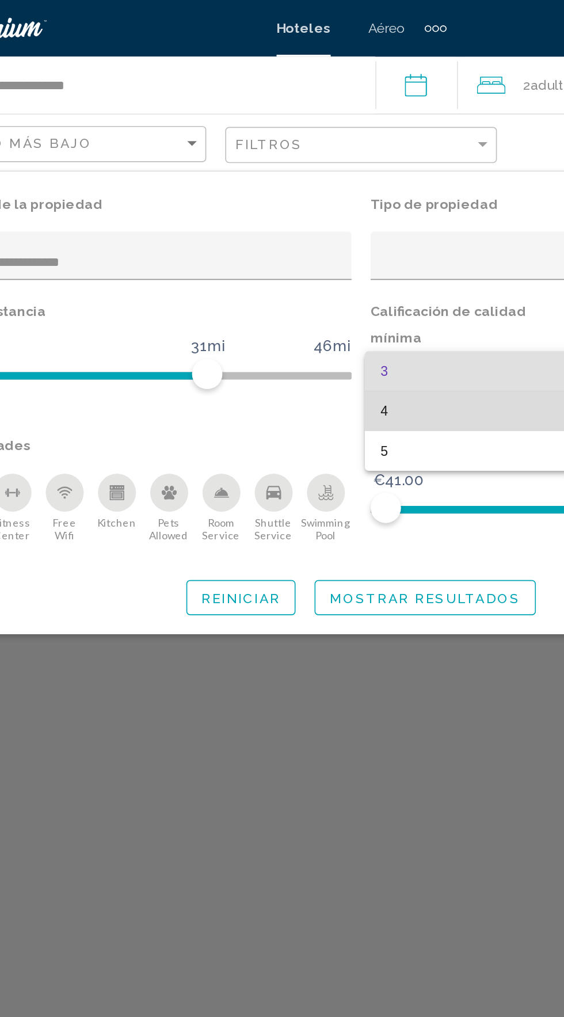
click at [334, 253] on span "4" at bounding box center [348, 249] width 109 height 24
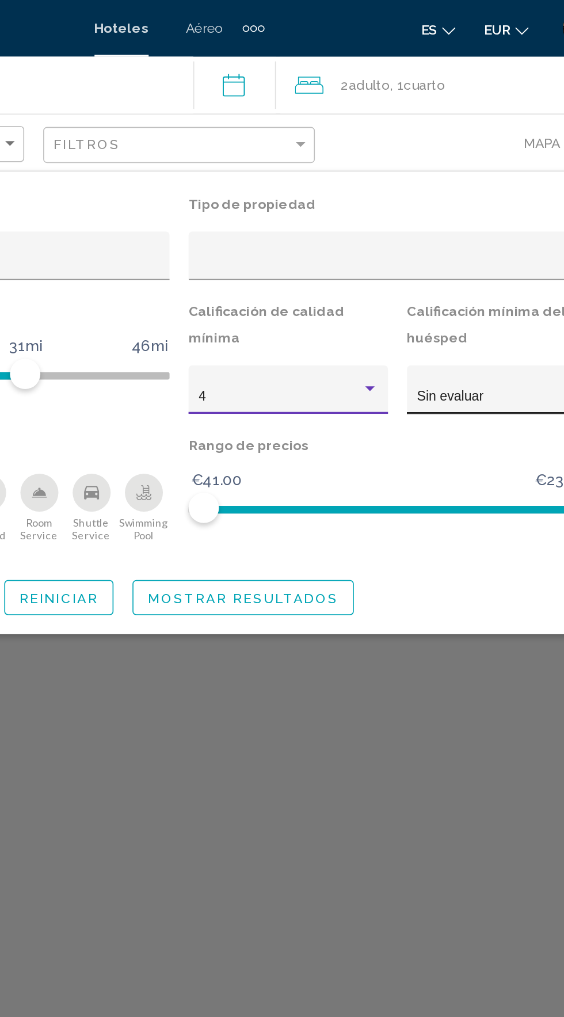
click at [478, 241] on div "Sin evaluar" at bounding box center [476, 240] width 98 height 9
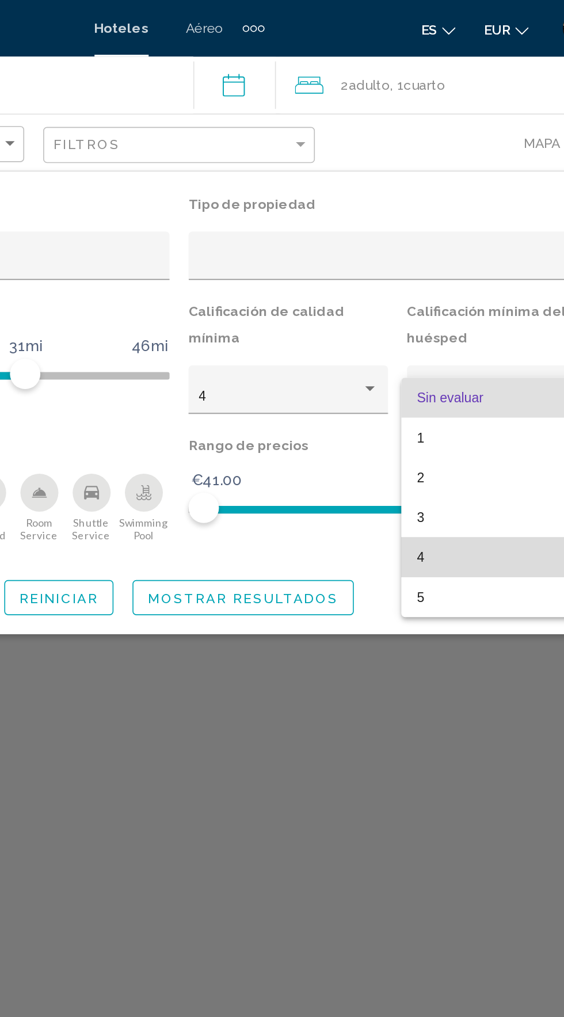
click at [475, 346] on span "4" at bounding box center [480, 338] width 109 height 24
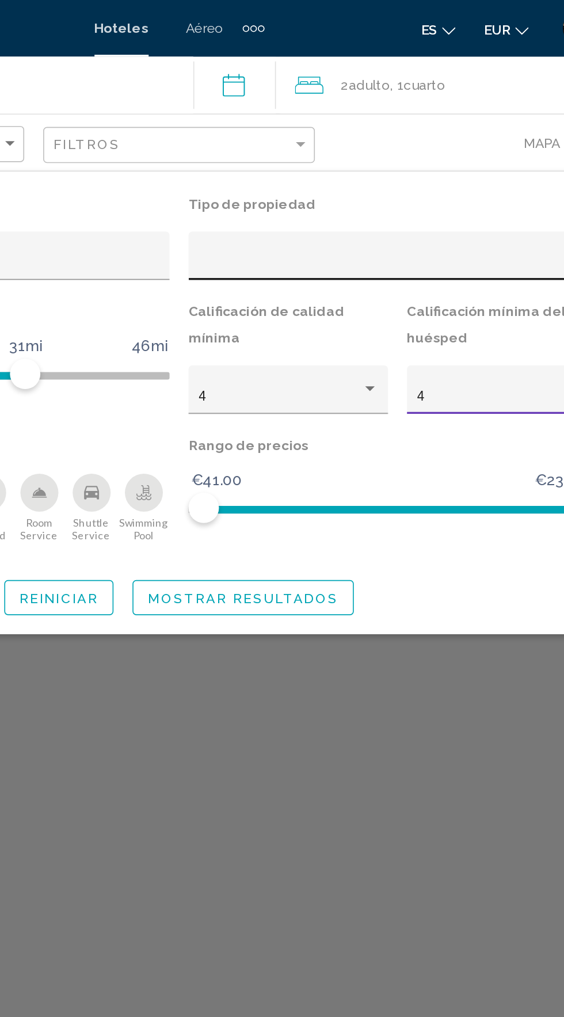
click at [463, 157] on div "Property type" at bounding box center [409, 159] width 231 height 9
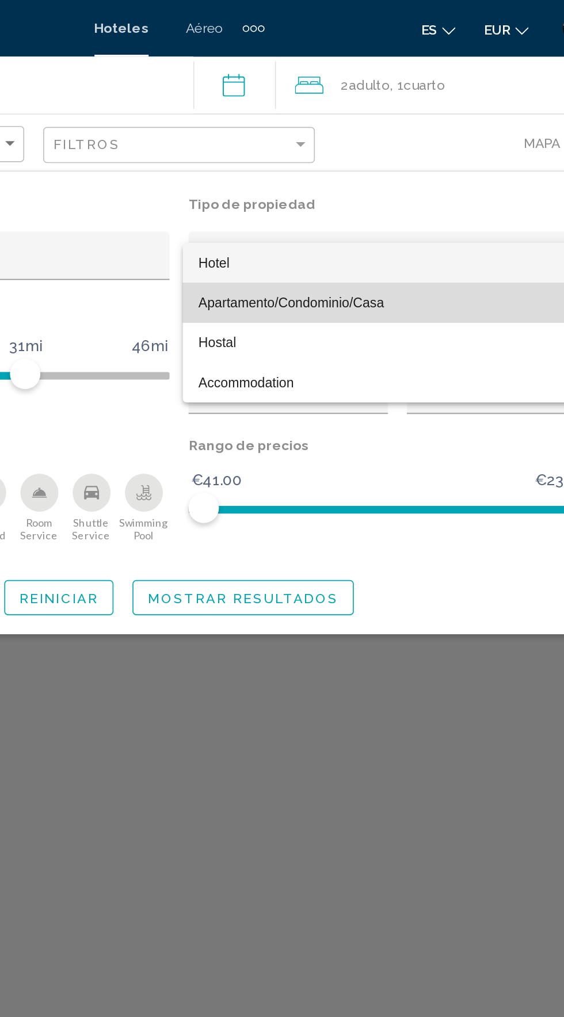
click at [395, 189] on span "Apartamento/Condominio/Casa" at bounding box center [414, 184] width 241 height 24
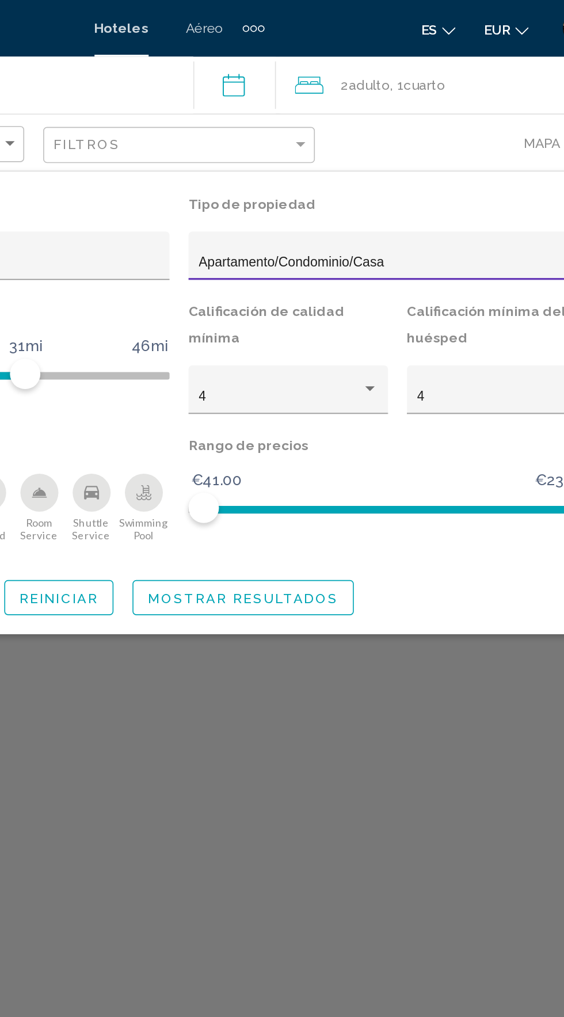
click at [421, 158] on div "Apartamento/Condominio/Casa" at bounding box center [409, 159] width 231 height 9
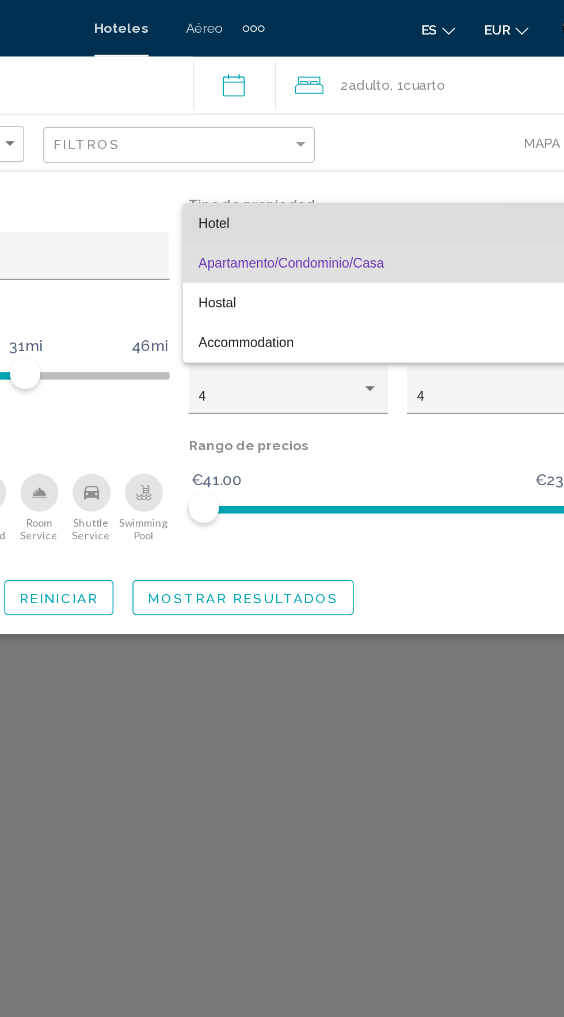
click at [380, 127] on span "Hotel" at bounding box center [414, 135] width 241 height 24
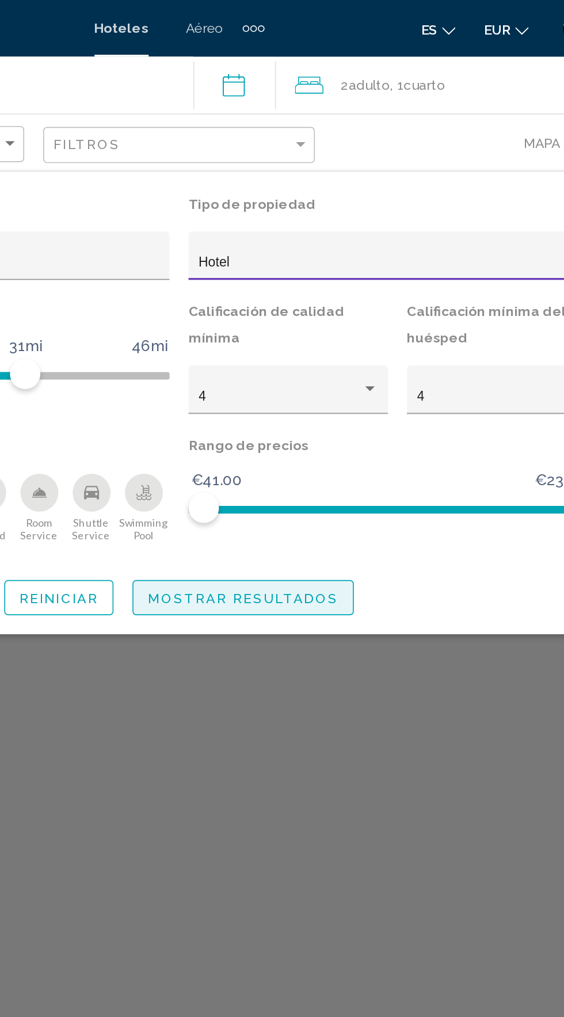
click at [351, 363] on span "Mostrar resultados" at bounding box center [321, 362] width 116 height 9
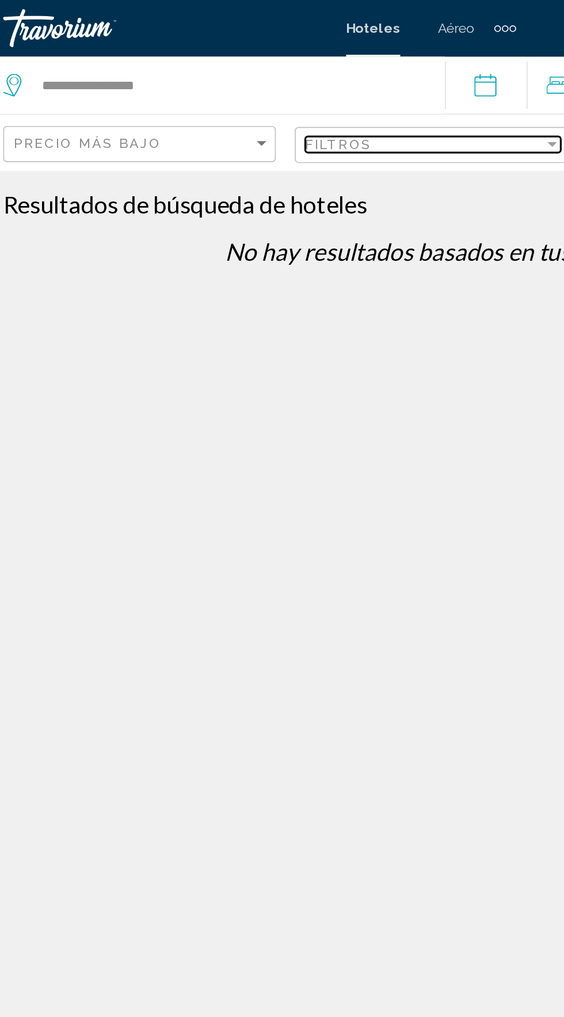
click at [294, 87] on div "Filtros" at bounding box center [278, 87] width 145 height 9
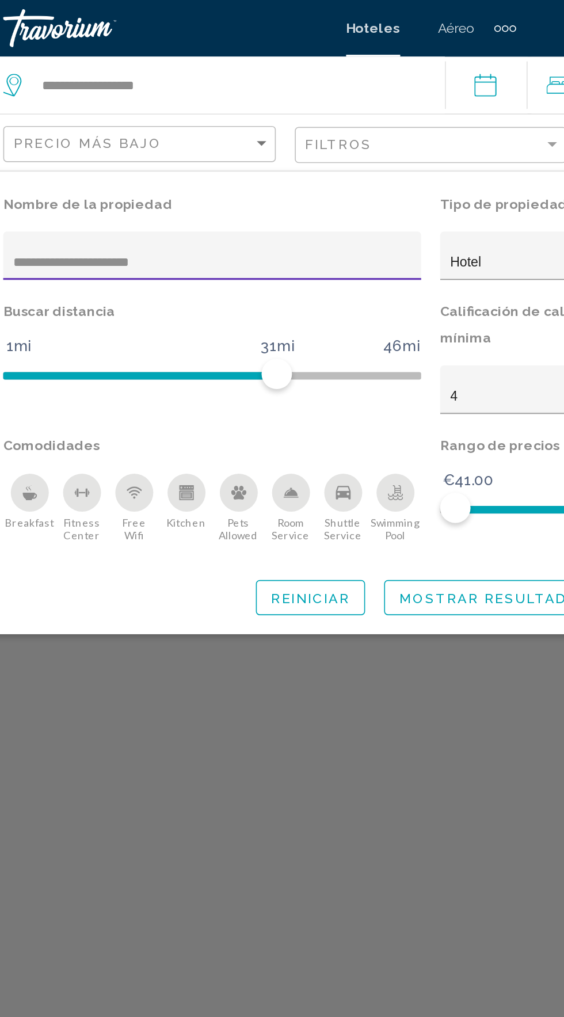
click at [180, 162] on input "**********" at bounding box center [149, 159] width 241 height 9
type input "********"
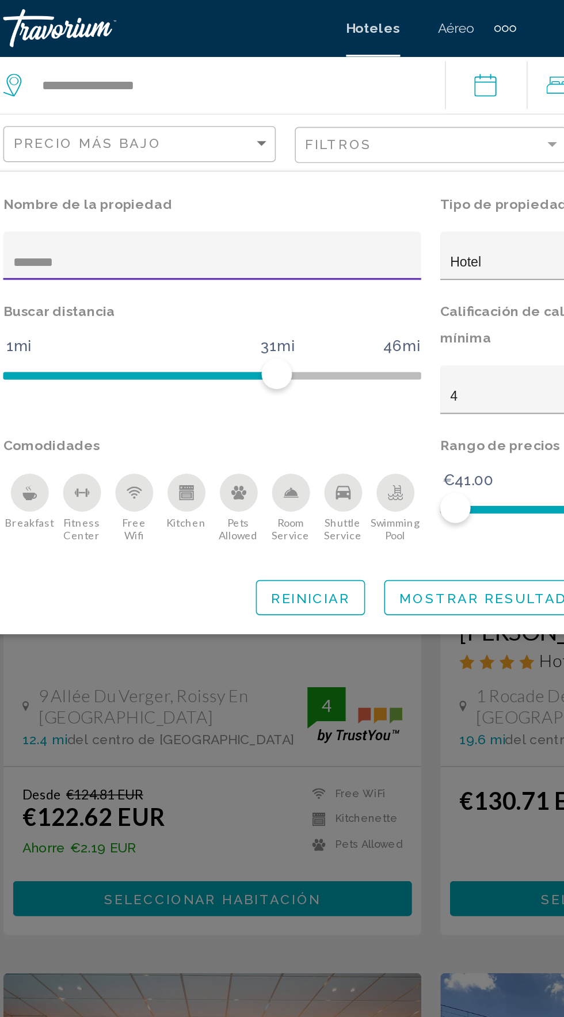
type input "********"
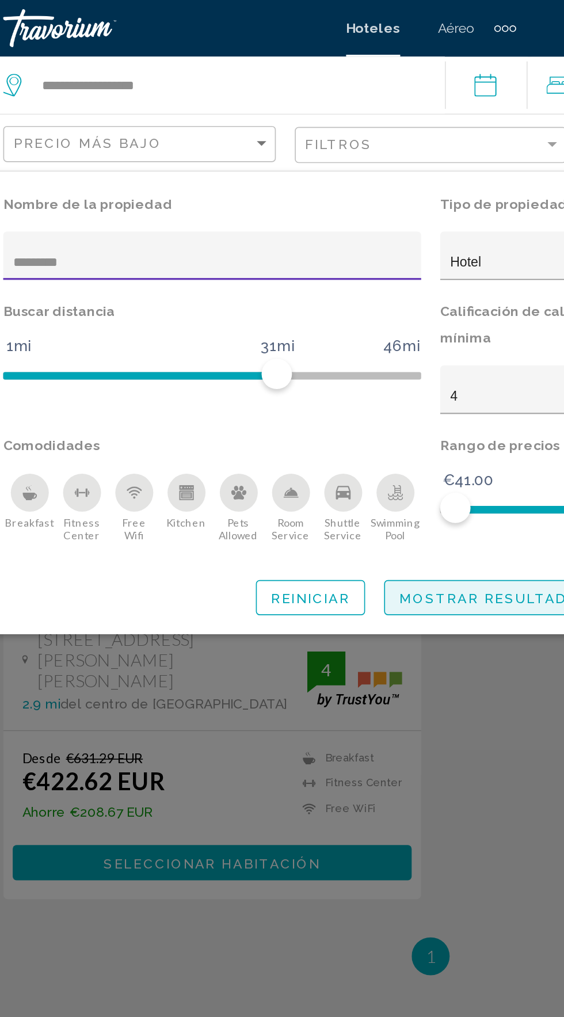
click at [325, 367] on span "Mostrar resultados" at bounding box center [321, 362] width 116 height 9
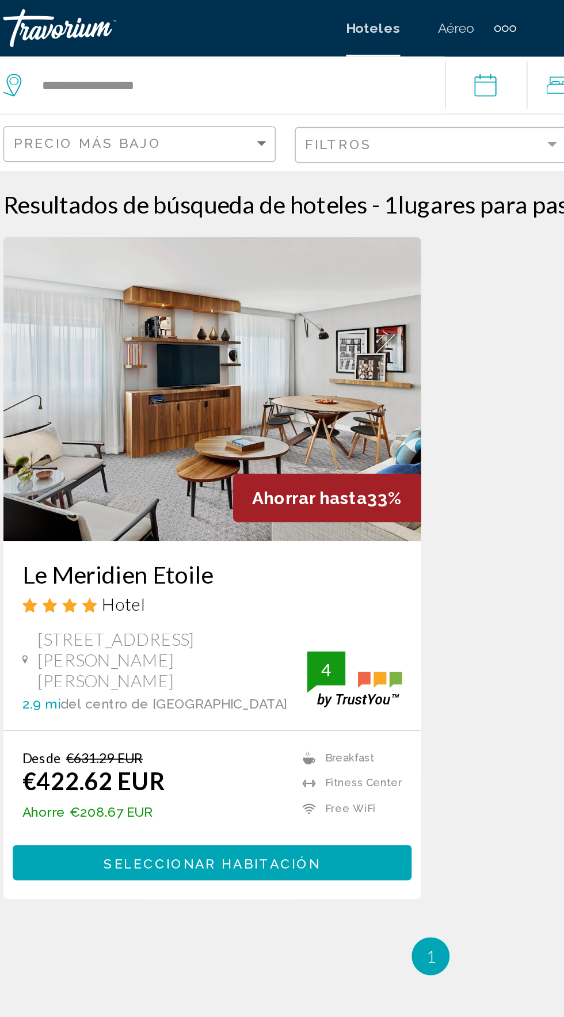
click at [156, 394] on span "81 Boulevard Gouvion Saint Cyr, Paris" at bounding box center [125, 400] width 163 height 38
click at [159, 516] on button "Seleccionar habitación" at bounding box center [150, 522] width 242 height 21
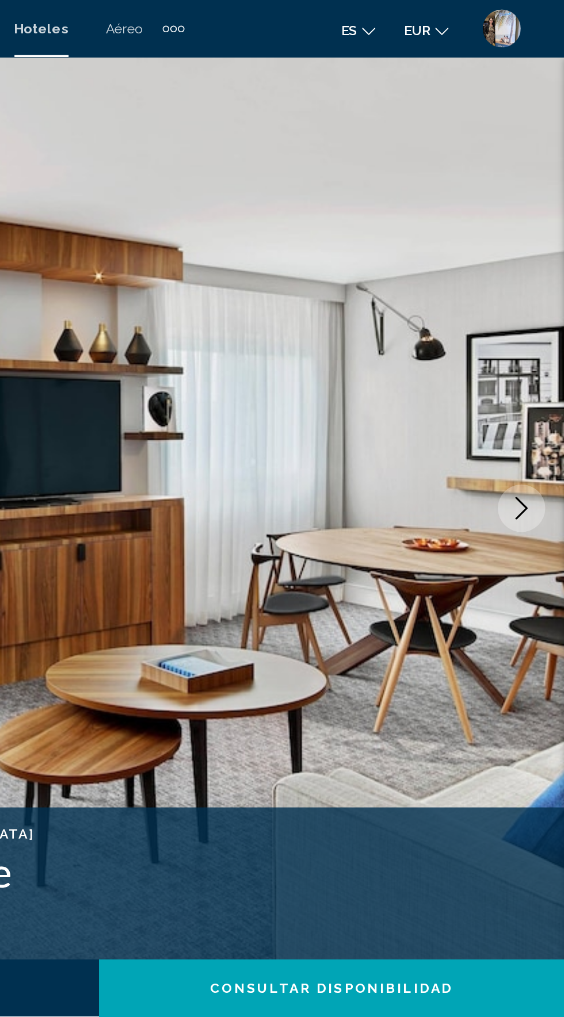
click at [545, 313] on icon "Next image" at bounding box center [538, 308] width 14 height 14
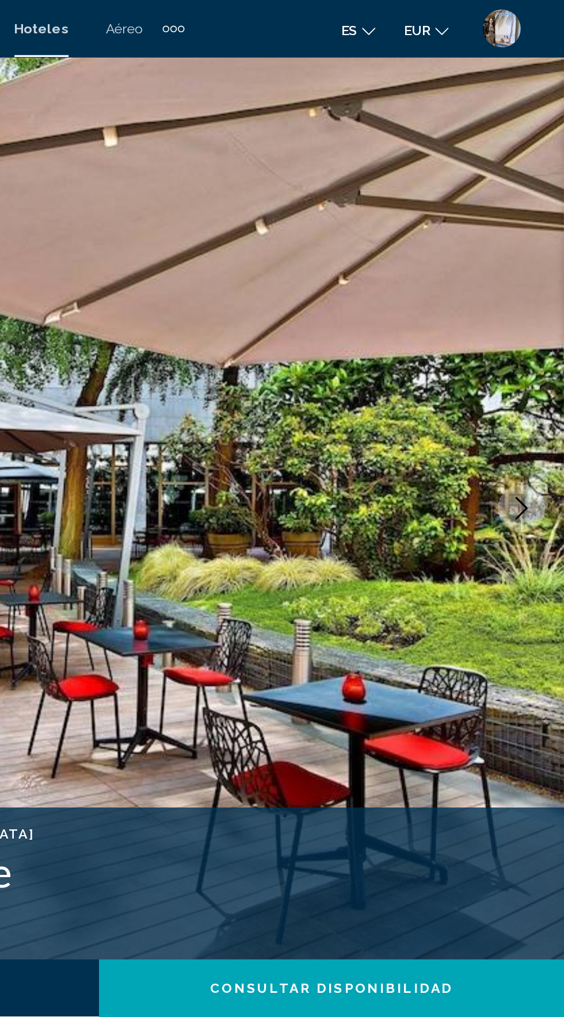
click at [542, 300] on button "Next image" at bounding box center [538, 308] width 29 height 29
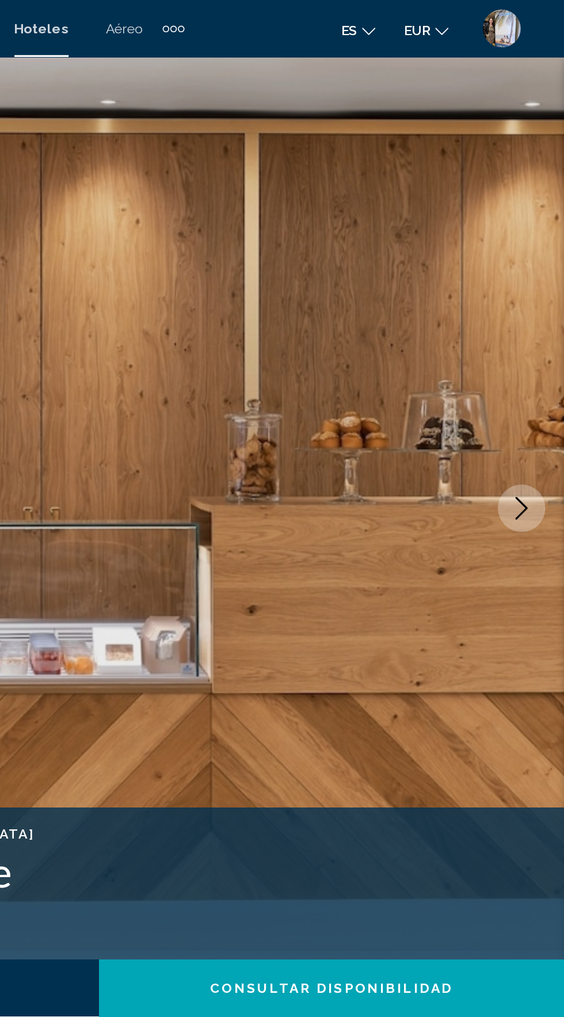
click at [542, 317] on button "Next image" at bounding box center [538, 308] width 29 height 29
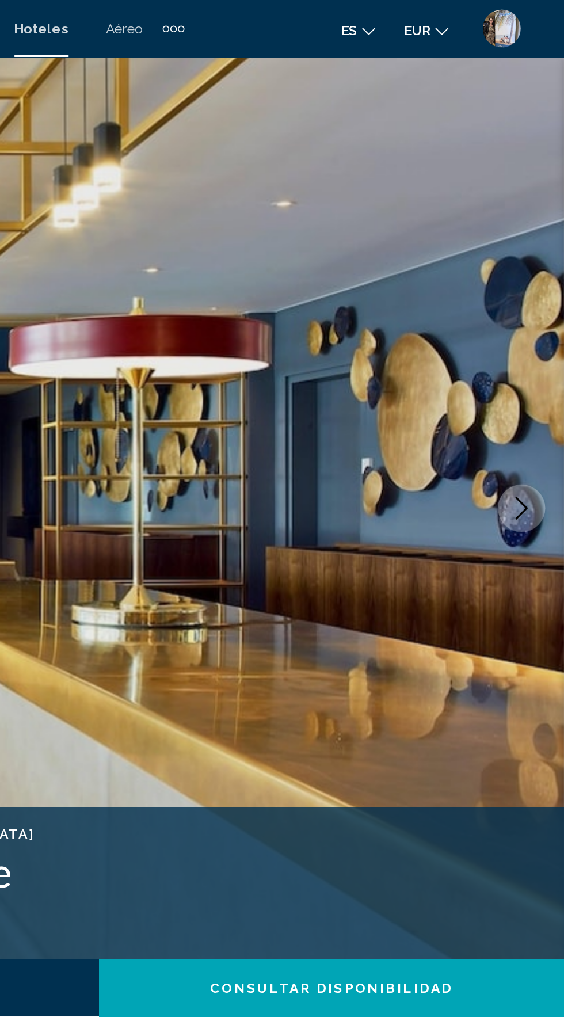
click at [542, 319] on button "Next image" at bounding box center [538, 308] width 29 height 29
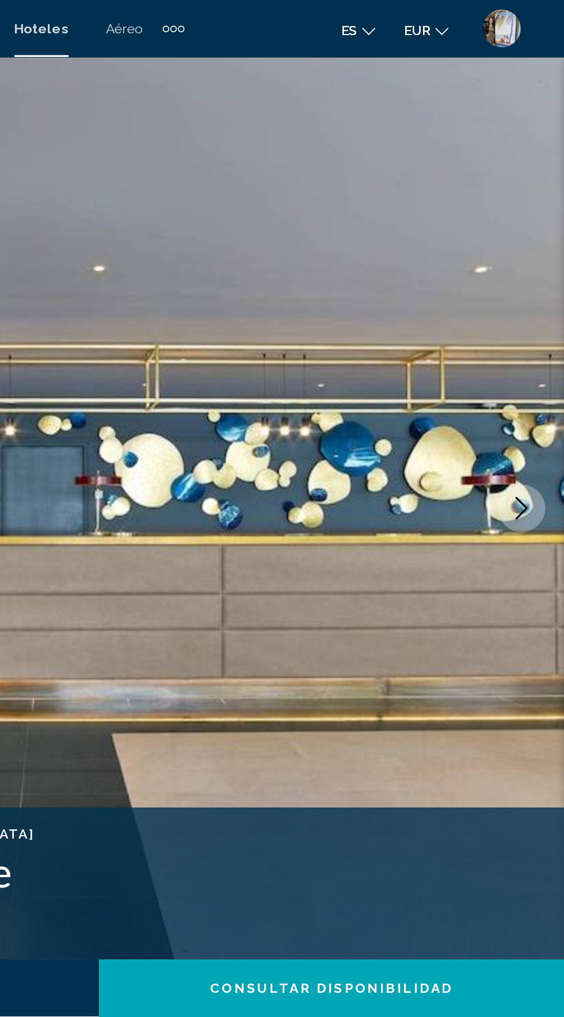
click at [542, 318] on button "Next image" at bounding box center [538, 308] width 29 height 29
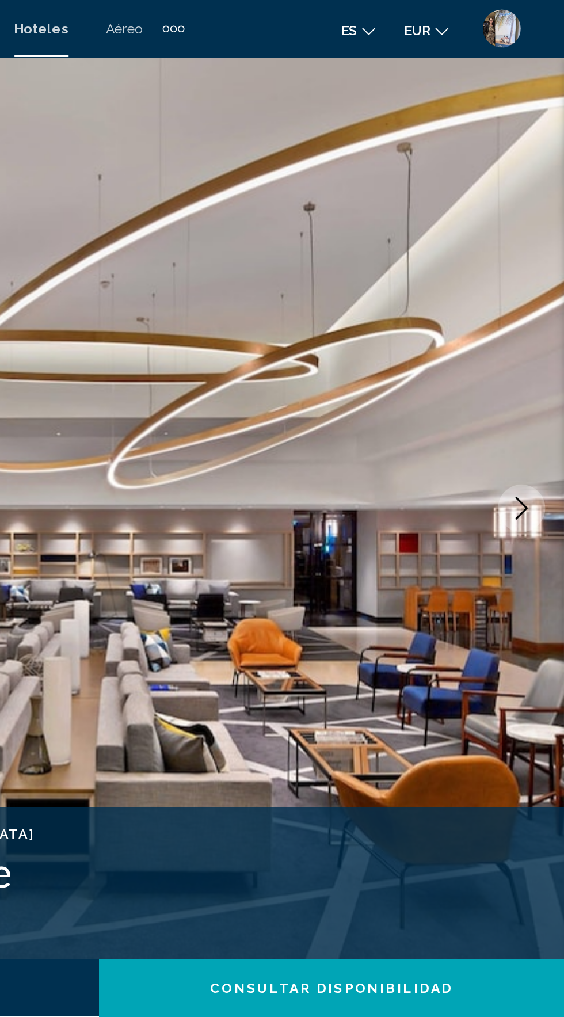
click at [549, 310] on button "Next image" at bounding box center [538, 308] width 29 height 29
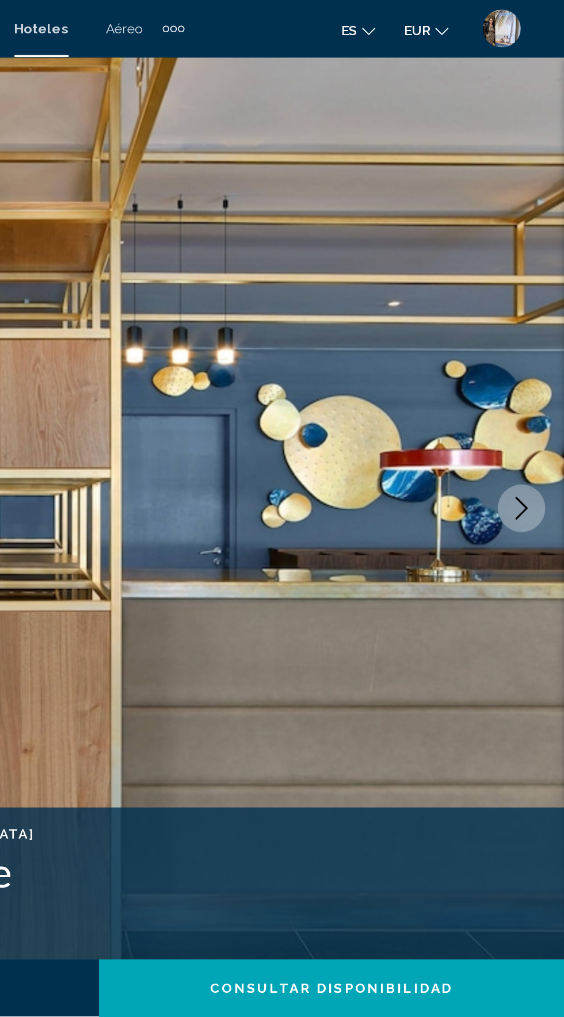
click at [543, 309] on icon "Next image" at bounding box center [538, 308] width 14 height 14
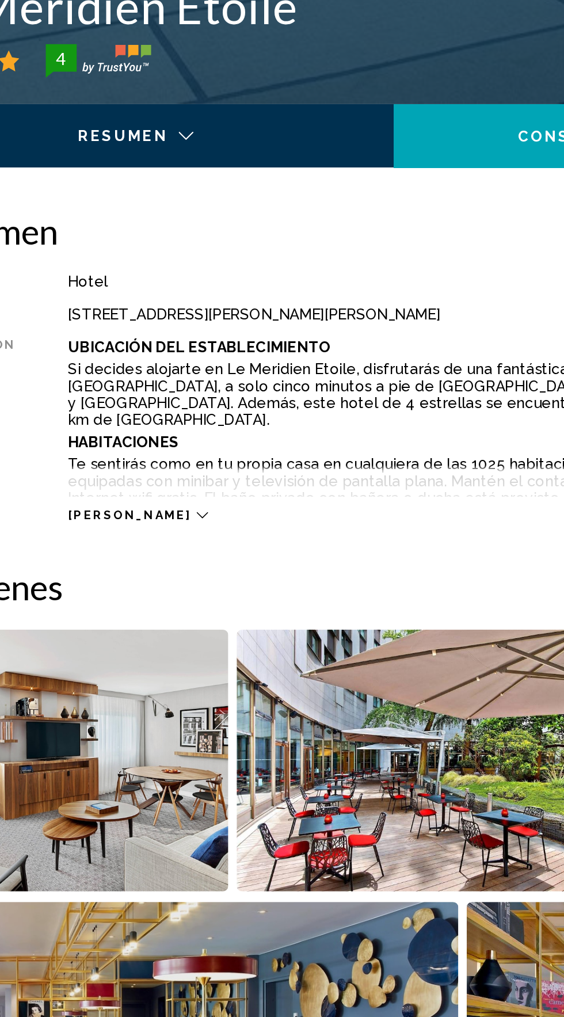
scroll to position [452, 0]
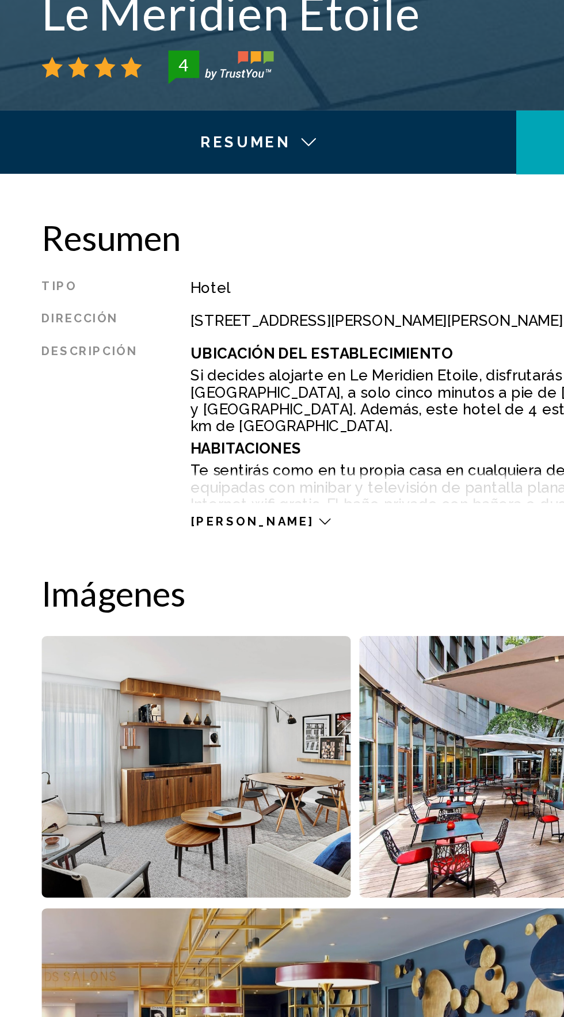
copy div "81 Boulevard Gouvion Saint Cyr, Paris 75017, France"
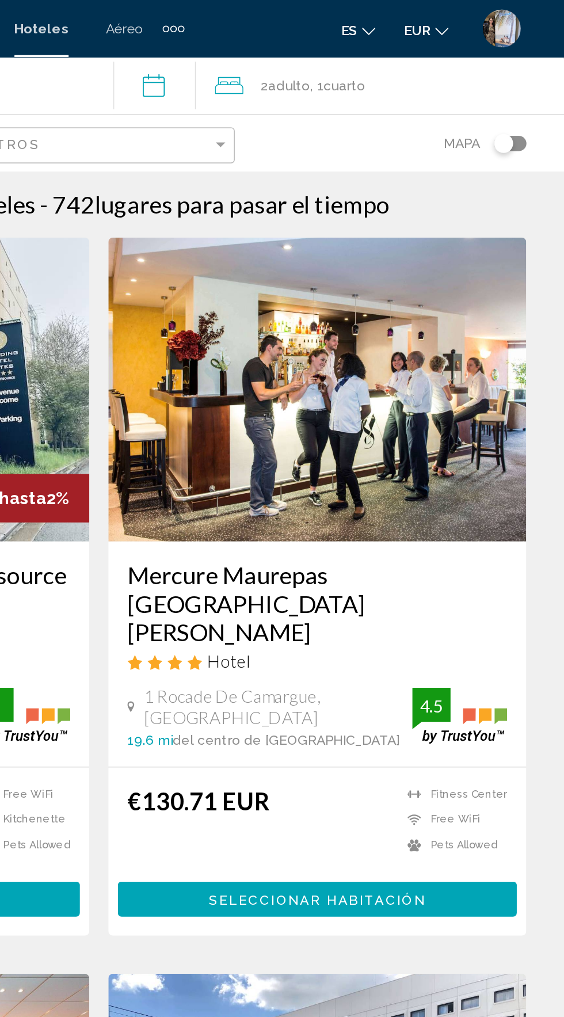
click at [420, 55] on span ", 1 Cuarto habitaciones" at bounding box center [426, 52] width 33 height 16
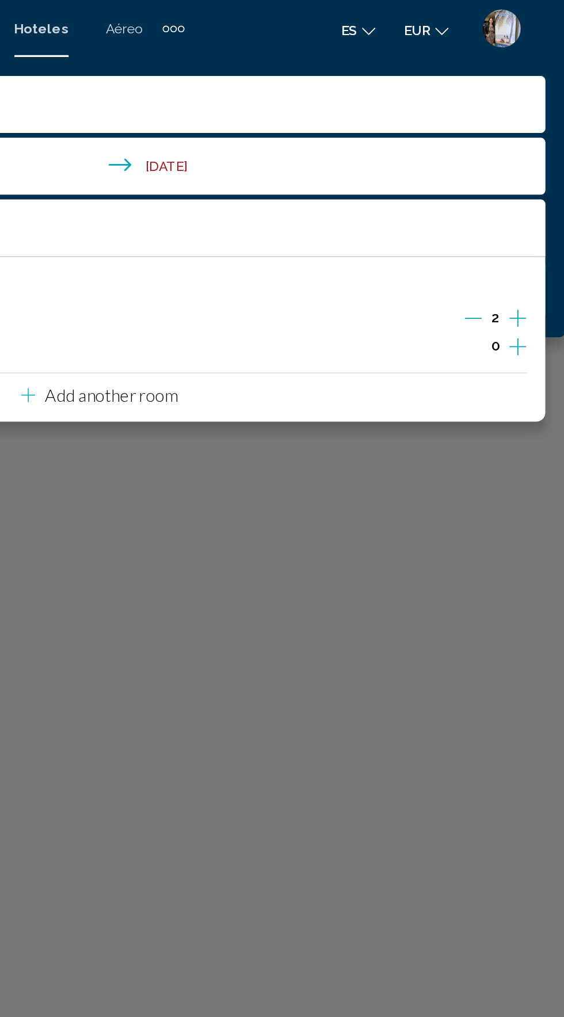
click at [400, 358] on div "Main content" at bounding box center [282, 508] width 564 height 1017
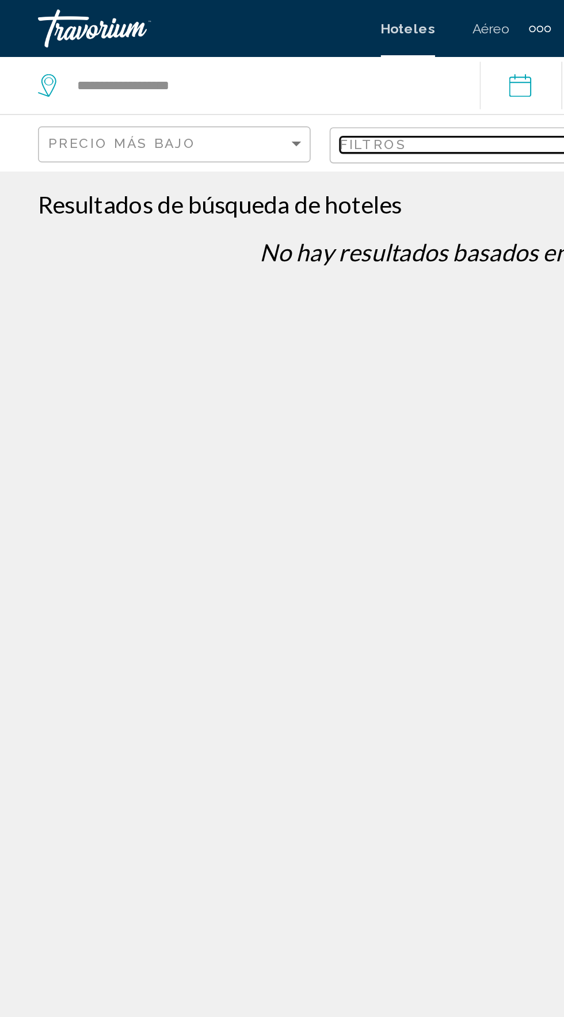
click at [253, 89] on div "Filtros" at bounding box center [278, 87] width 145 height 9
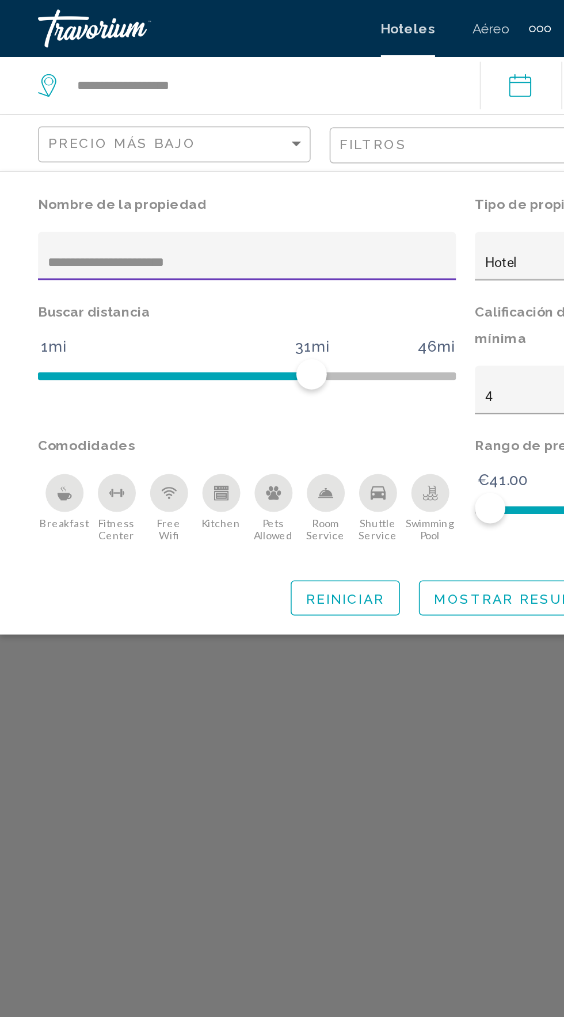
click at [160, 161] on input "**********" at bounding box center [149, 159] width 241 height 9
type input "********"
type input "**********"
click at [312, 364] on span "Mostrar resultados" at bounding box center [321, 362] width 116 height 9
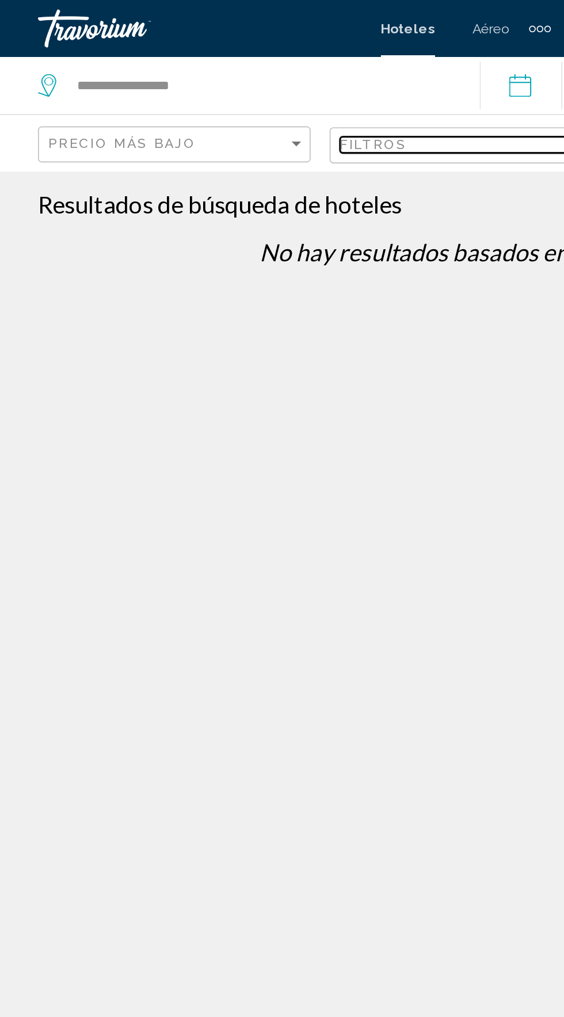
click at [283, 91] on div "Filtros" at bounding box center [278, 87] width 145 height 9
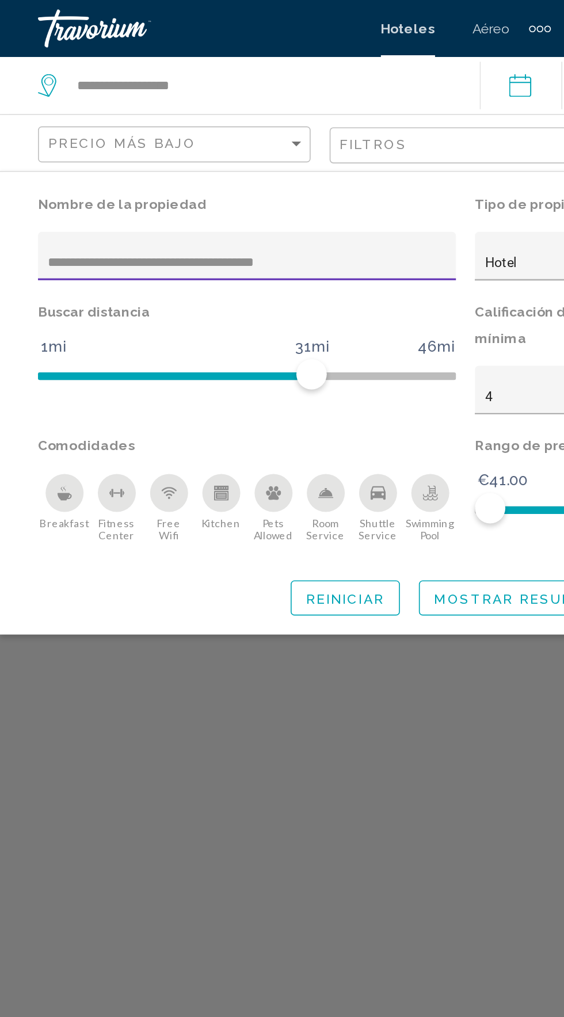
click at [167, 160] on input "**********" at bounding box center [149, 159] width 241 height 9
click at [236, 163] on input "**********" at bounding box center [149, 159] width 241 height 9
type input "**********"
click at [317, 360] on span "Mostrar resultados" at bounding box center [321, 362] width 116 height 9
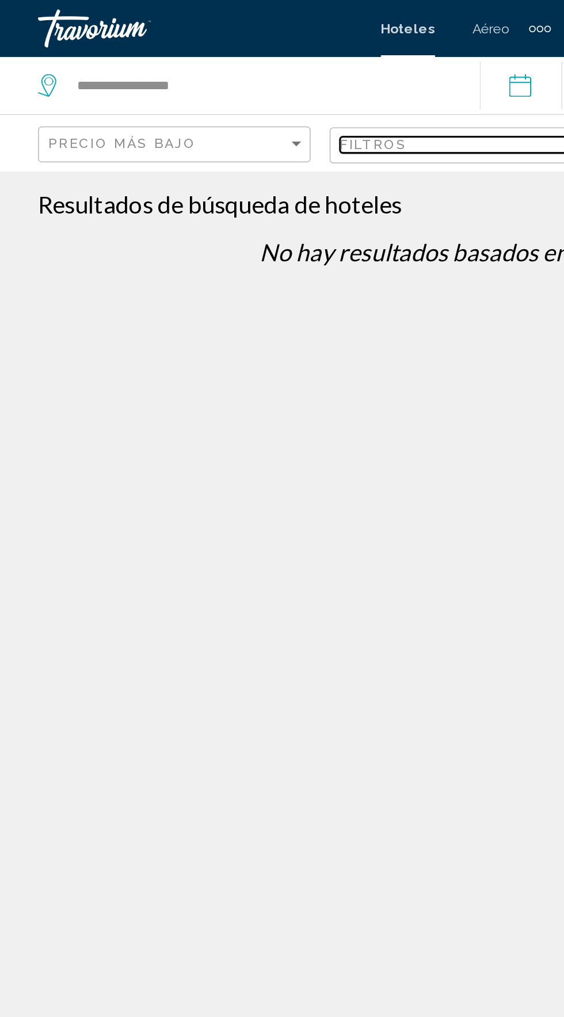
click at [279, 89] on div "Filtros" at bounding box center [278, 87] width 145 height 9
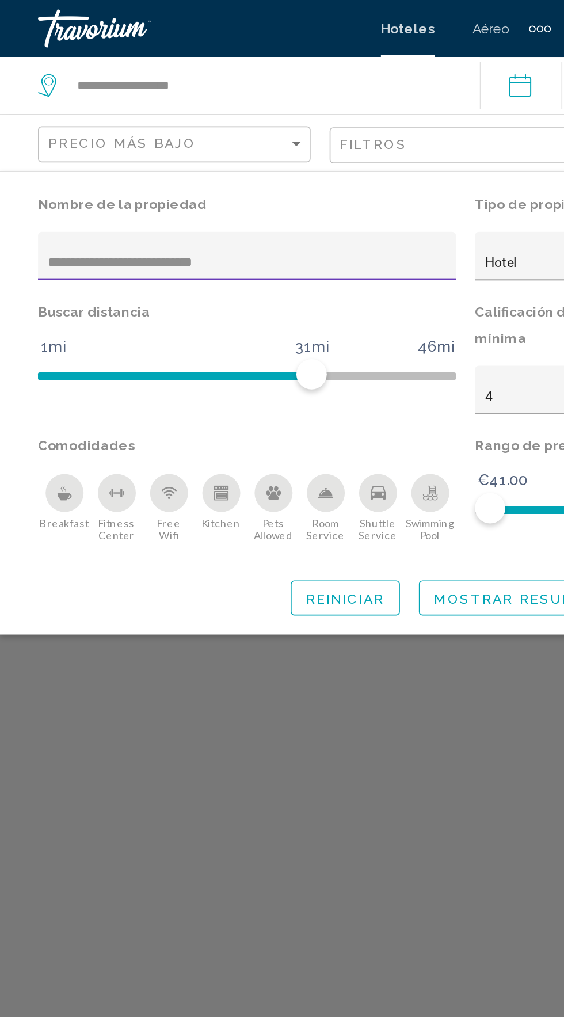
click at [203, 162] on input "**********" at bounding box center [149, 159] width 241 height 9
type input "**********"
click at [314, 363] on span "Mostrar resultados" at bounding box center [321, 362] width 116 height 9
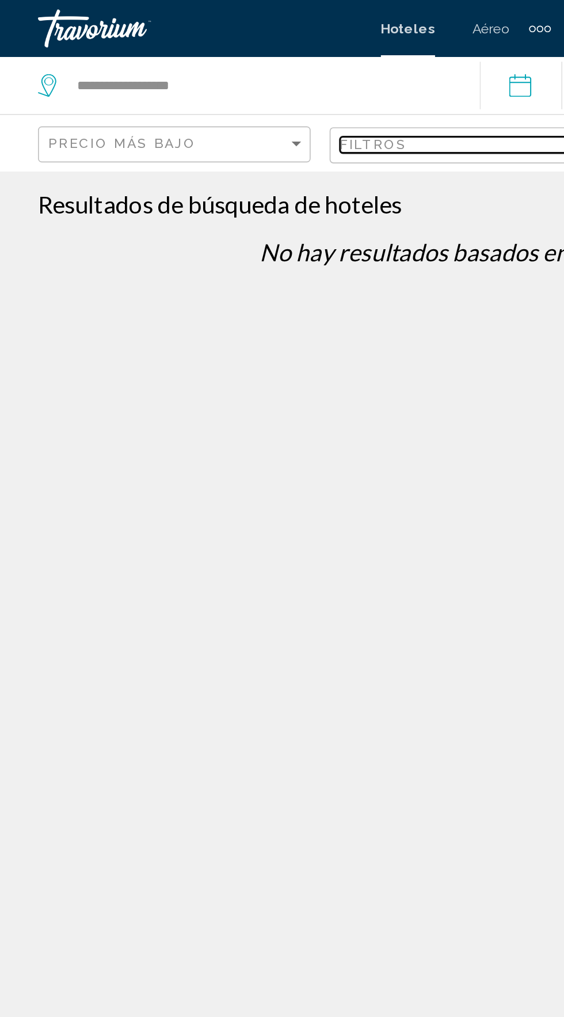
click at [262, 91] on div "Filtros" at bounding box center [278, 87] width 145 height 9
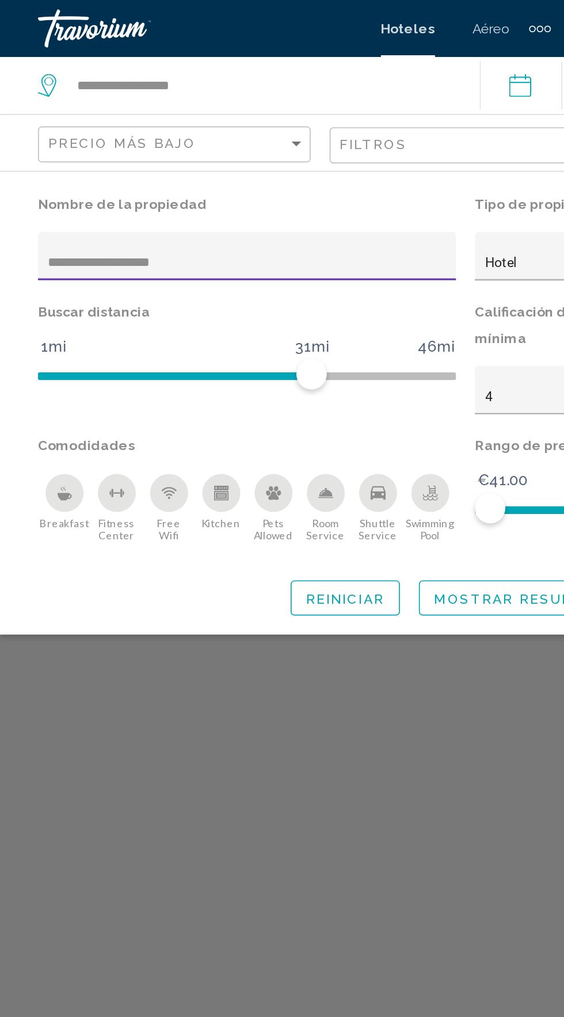
click at [186, 161] on input "**********" at bounding box center [149, 159] width 241 height 9
type input "**"
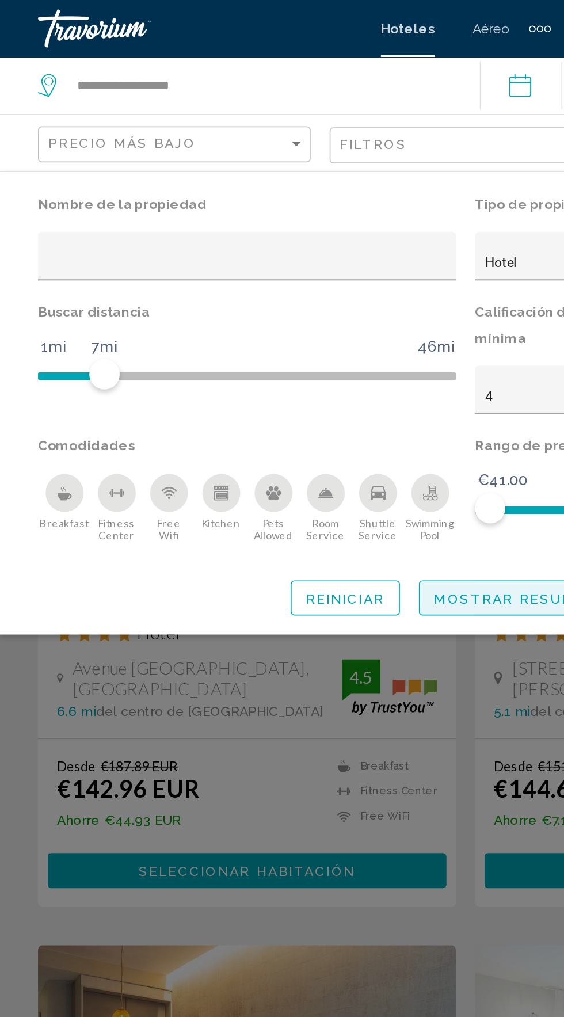
click at [294, 357] on span "Mostrar resultados" at bounding box center [321, 361] width 116 height 9
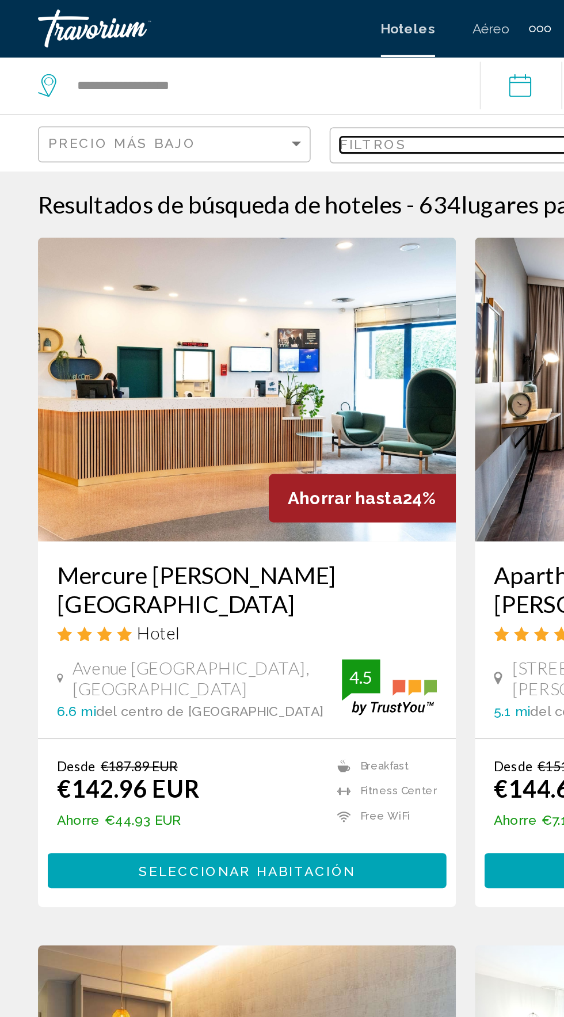
click at [255, 89] on div "Filtros" at bounding box center [278, 87] width 145 height 9
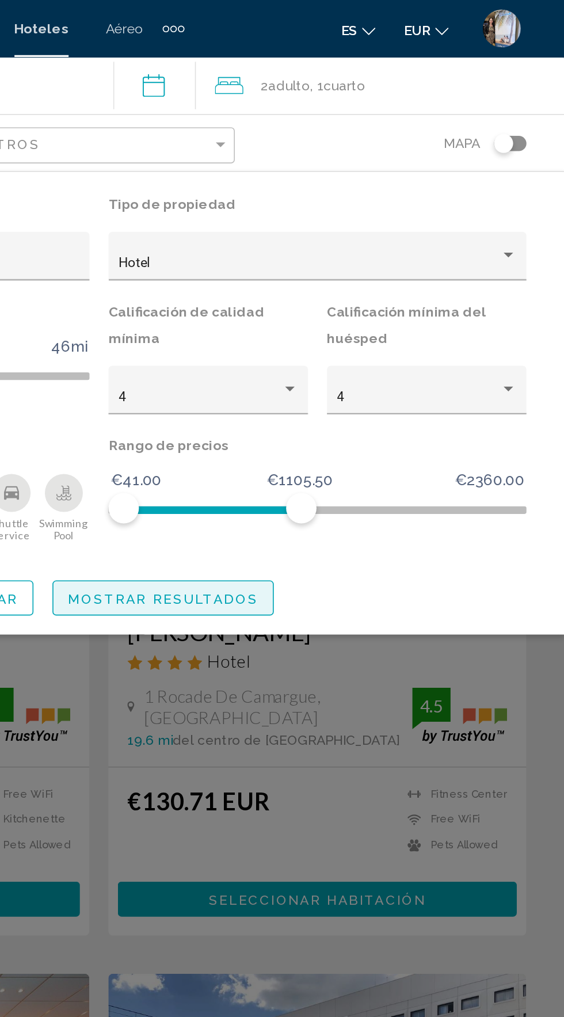
click at [356, 372] on button "Mostrar resultados" at bounding box center [321, 362] width 134 height 21
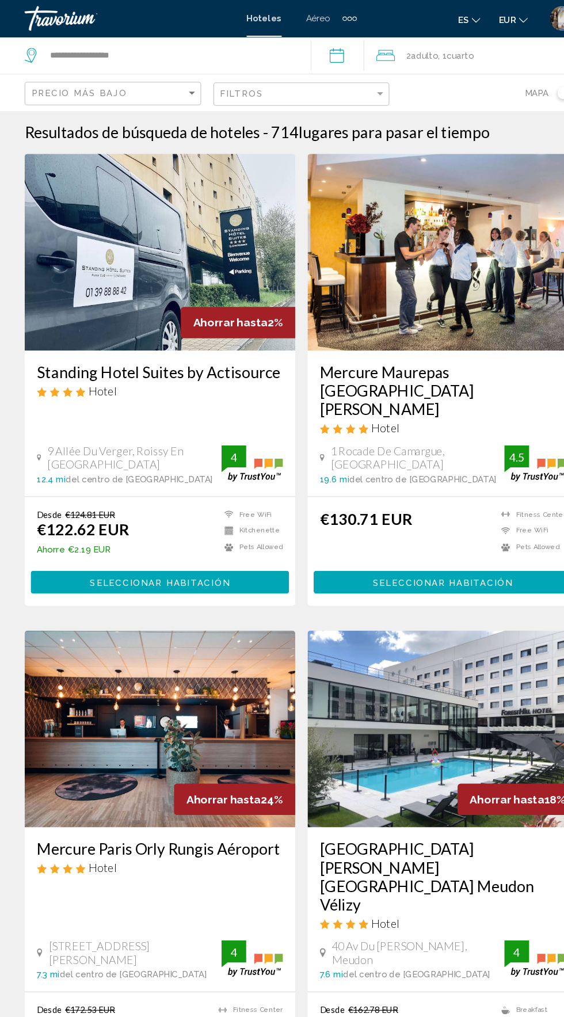
click at [191, 252] on img "Main content" at bounding box center [149, 236] width 253 height 184
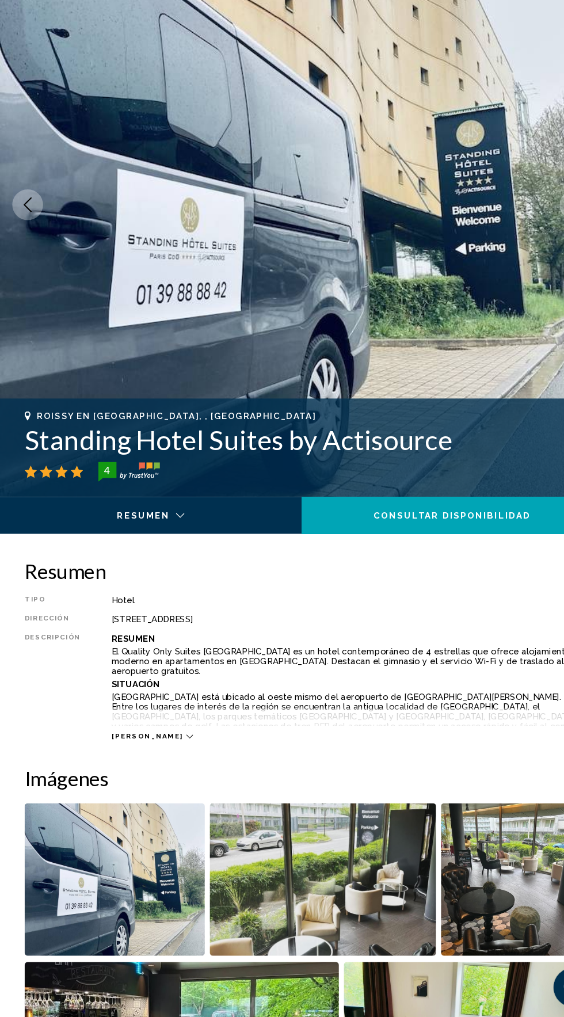
scroll to position [59, 0]
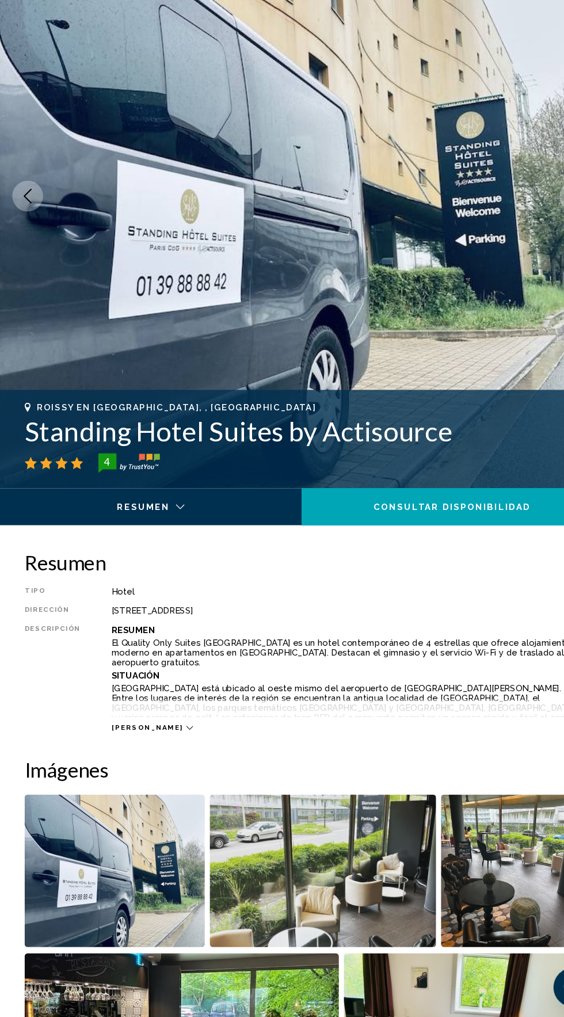
click at [496, 271] on img "Main content" at bounding box center [282, 249] width 564 height 547
click at [29, 247] on icon "Previous image" at bounding box center [26, 249] width 14 height 14
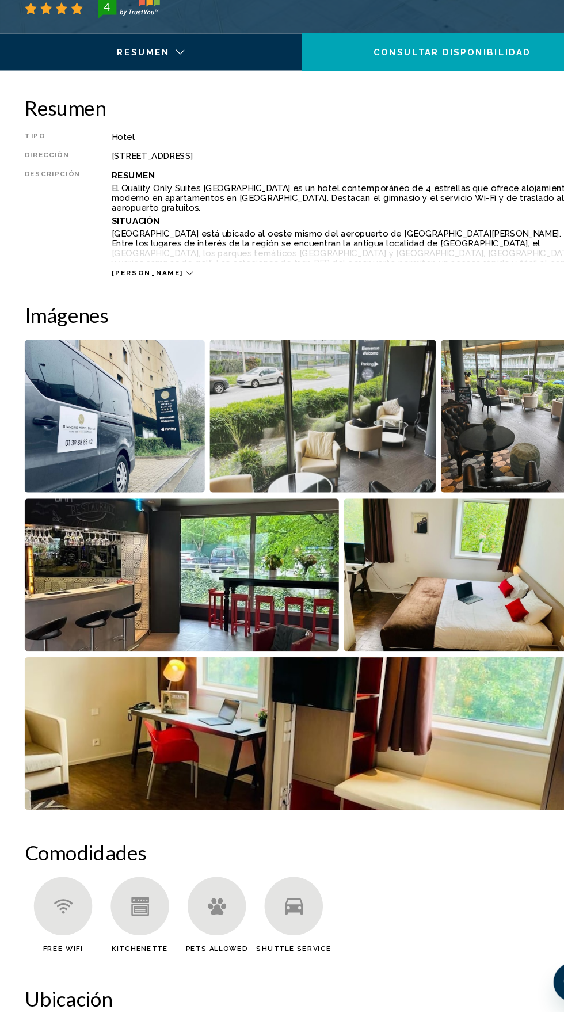
scroll to position [480, 0]
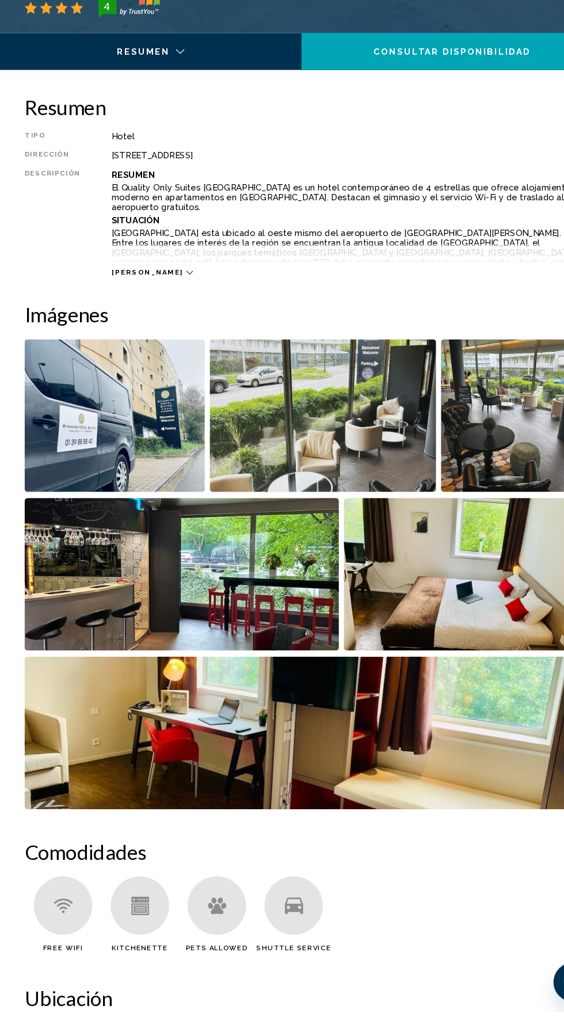
click at [433, 617] on img "Open full-screen image slider" at bounding box center [431, 608] width 219 height 143
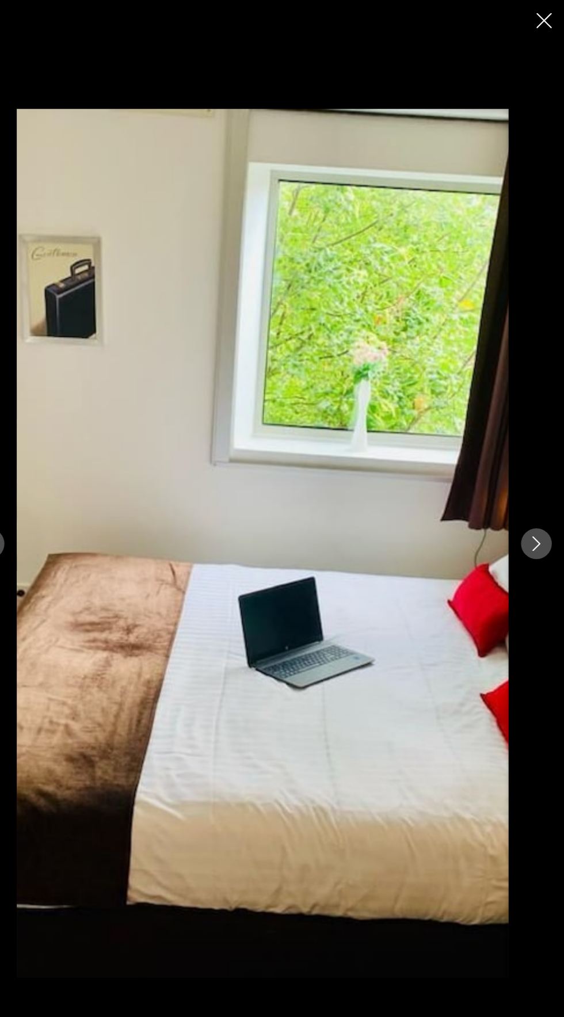
click at [541, 523] on button "Next image" at bounding box center [538, 508] width 29 height 29
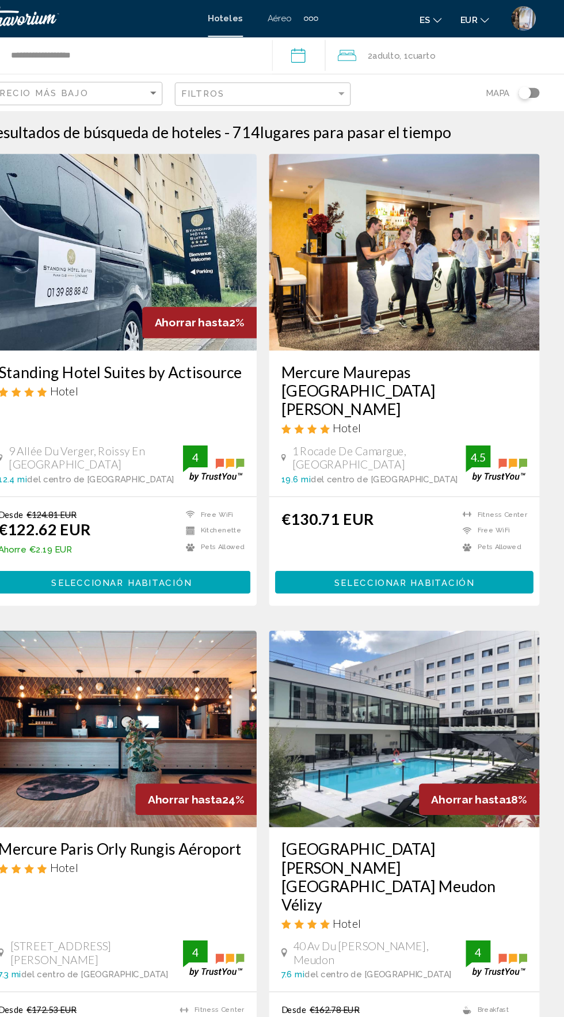
click at [182, 216] on img "Main content" at bounding box center [149, 236] width 253 height 184
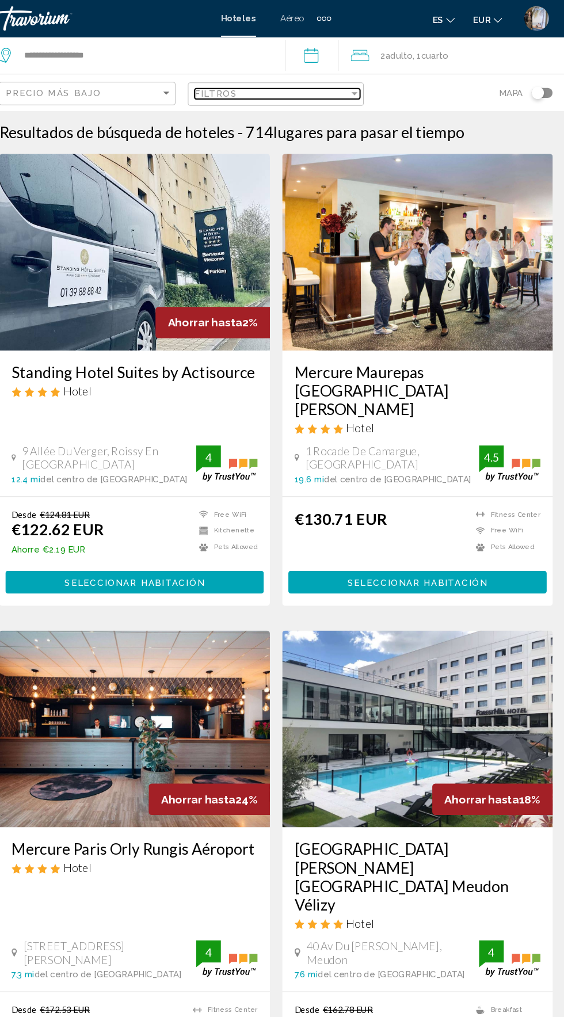
click at [286, 83] on div "Filtros" at bounding box center [278, 87] width 145 height 9
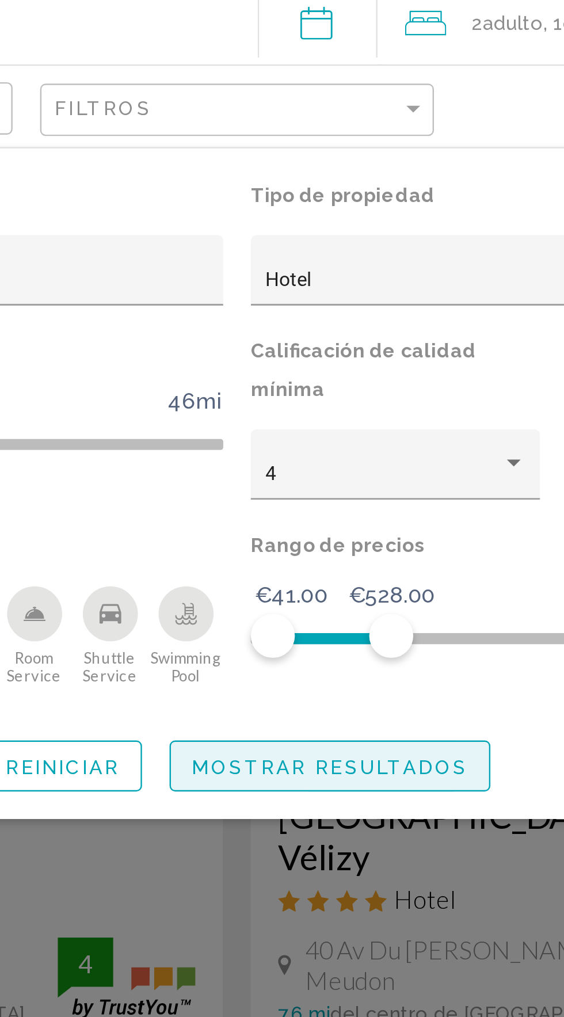
click at [323, 370] on button "Mostrar resultados" at bounding box center [321, 362] width 134 height 21
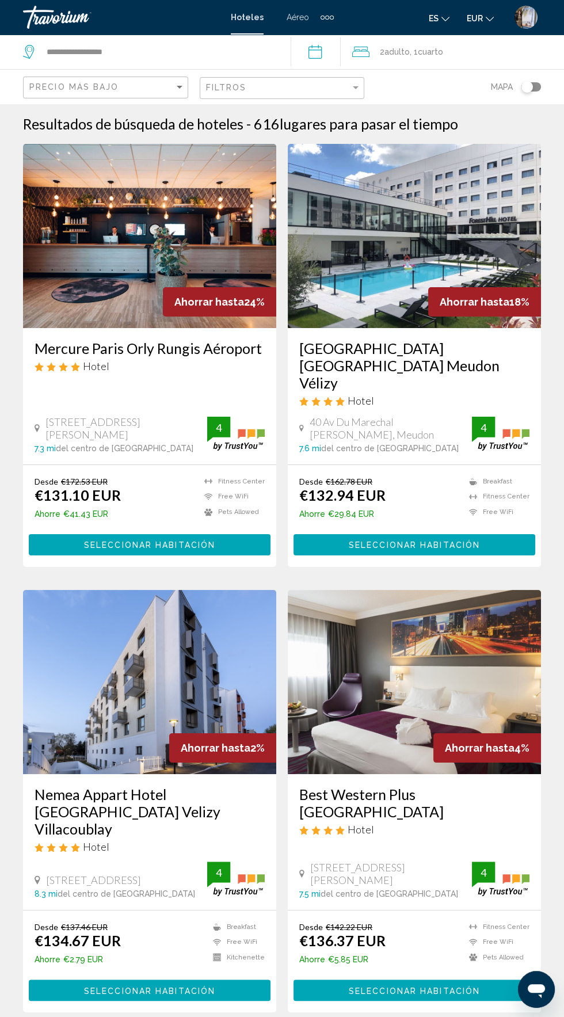
click at [525, 23] on img "User Menu" at bounding box center [526, 17] width 23 height 23
